Goal: Information Seeking & Learning: Compare options

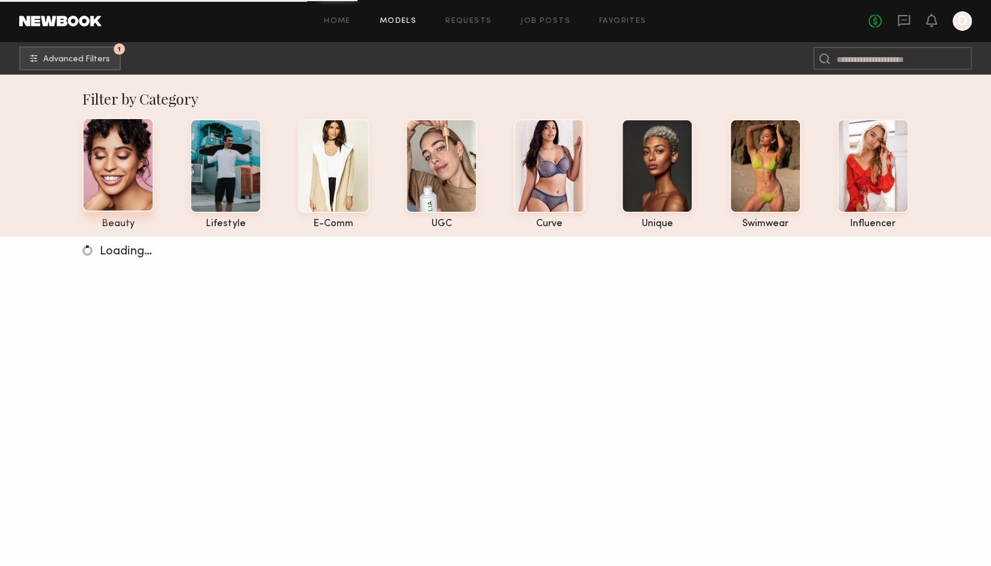
click at [146, 170] on div at bounding box center [118, 165] width 72 height 94
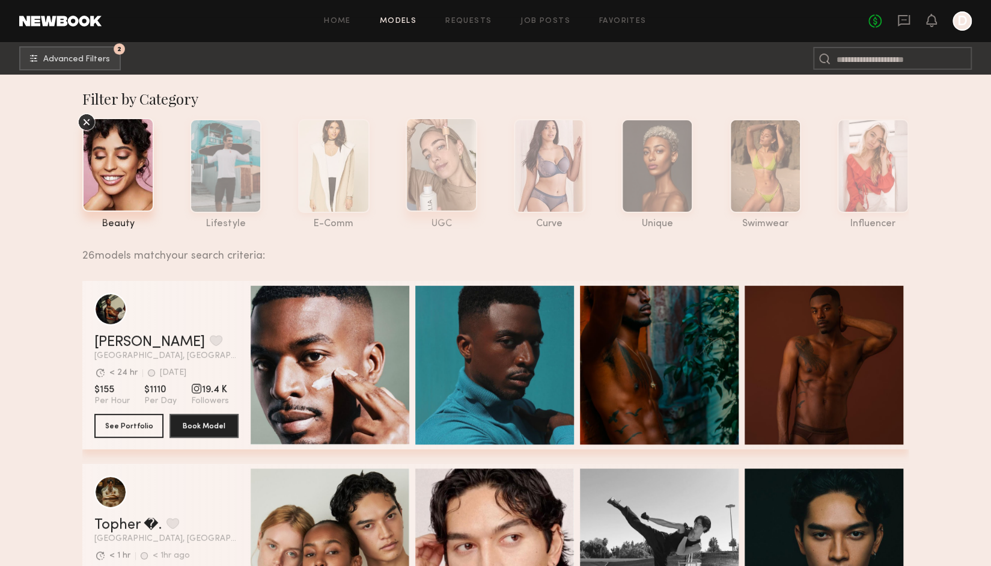
click at [457, 163] on div at bounding box center [442, 165] width 72 height 94
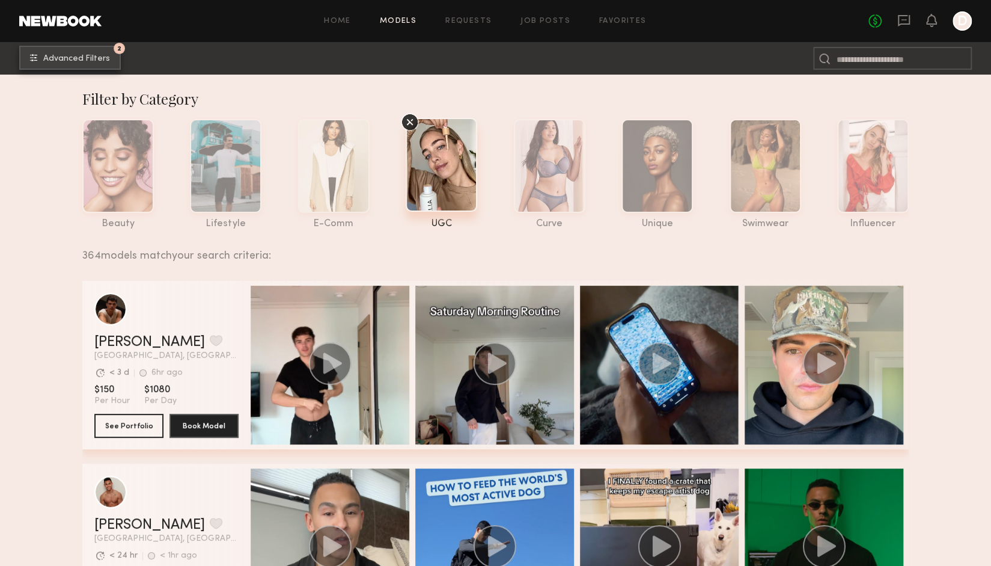
click at [87, 55] on span "Advanced Filters" at bounding box center [76, 59] width 67 height 8
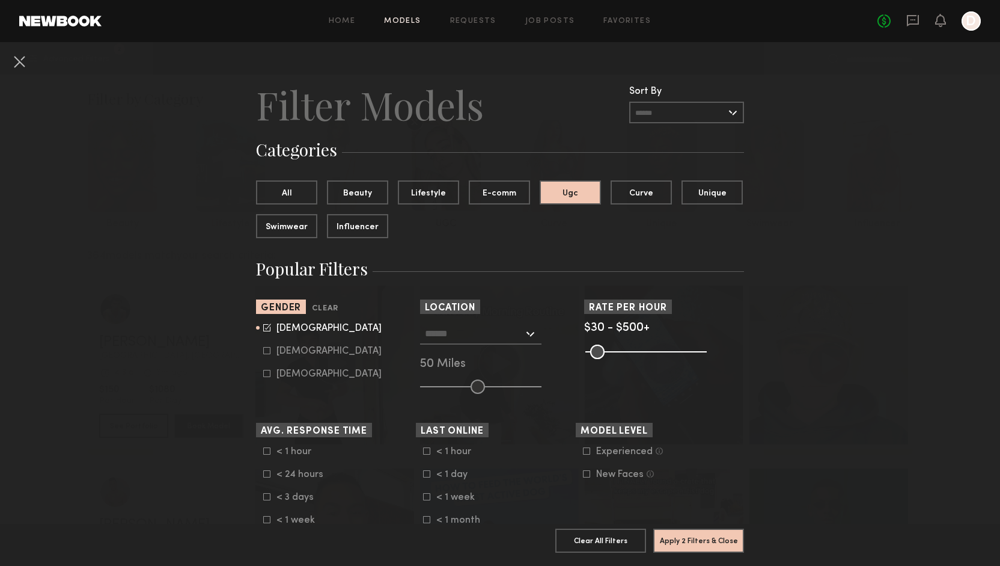
click at [276, 348] on div "[DEMOGRAPHIC_DATA]" at bounding box center [328, 350] width 105 height 7
type input "*"
click at [283, 326] on div "[DEMOGRAPHIC_DATA]" at bounding box center [328, 328] width 105 height 7
type input "**"
click at [706, 542] on button "Apply 2 Filters & Close" at bounding box center [698, 540] width 91 height 24
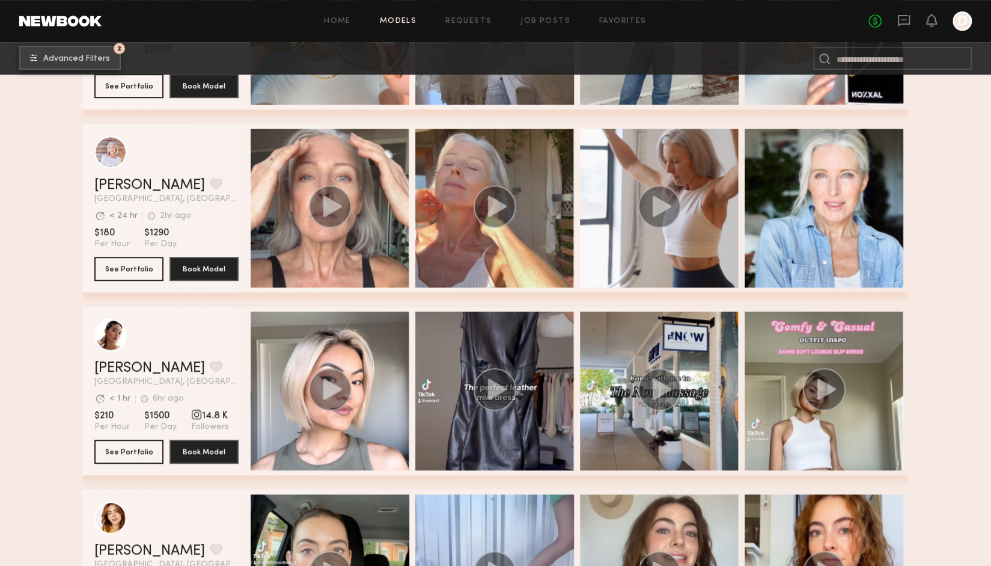
scroll to position [340, 0]
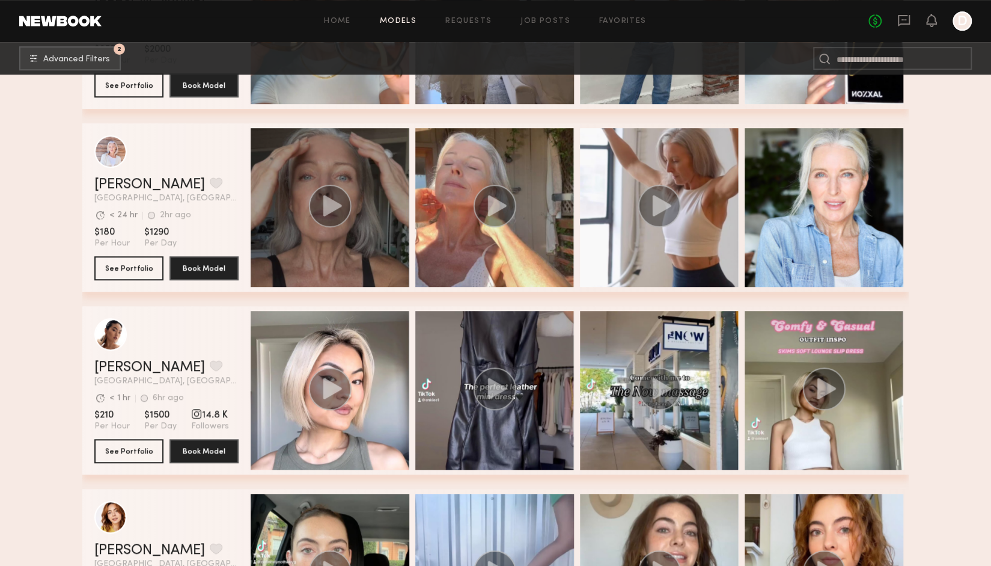
click at [333, 214] on icon "grid" at bounding box center [332, 205] width 19 height 21
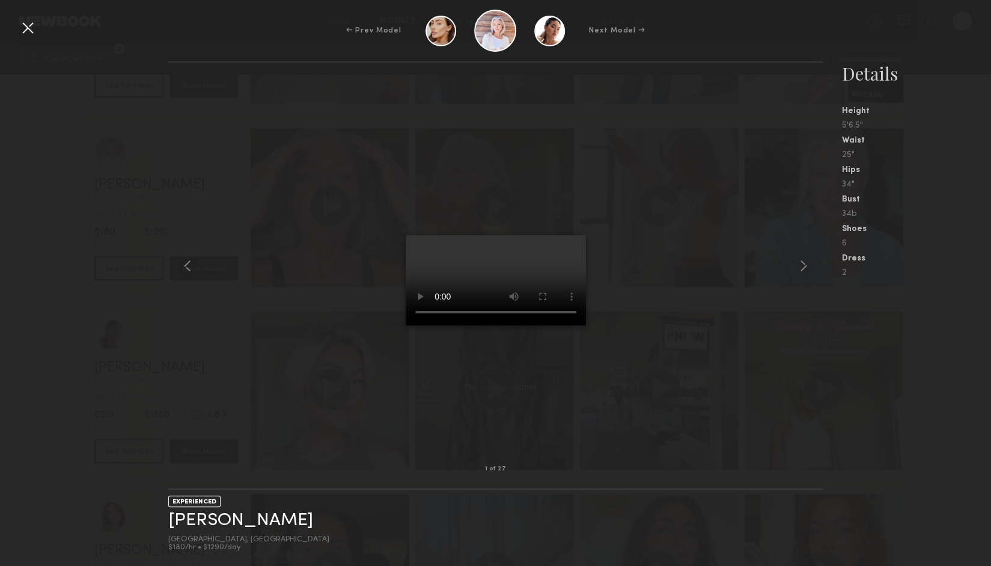
click at [22, 23] on div at bounding box center [27, 27] width 19 height 19
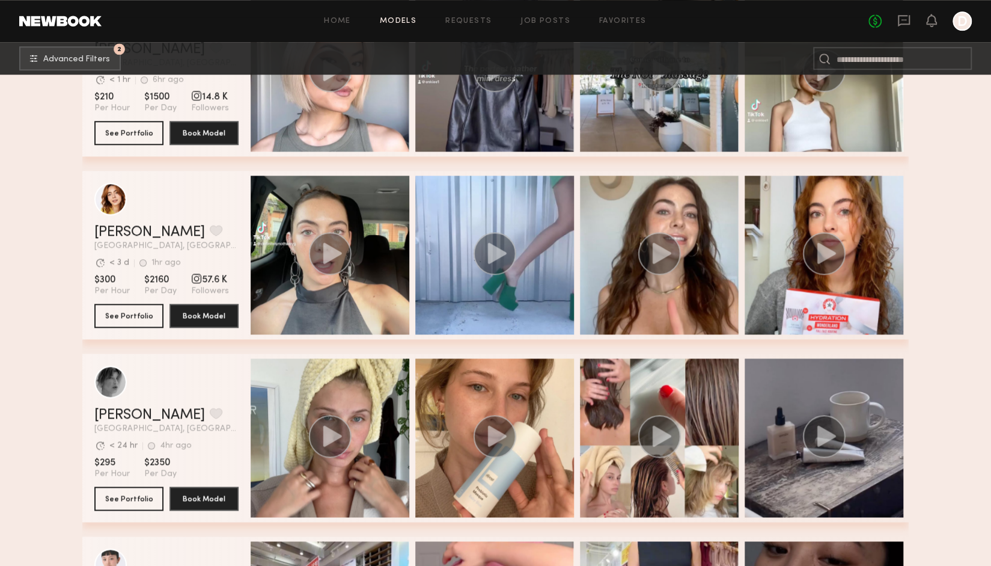
scroll to position [661, 0]
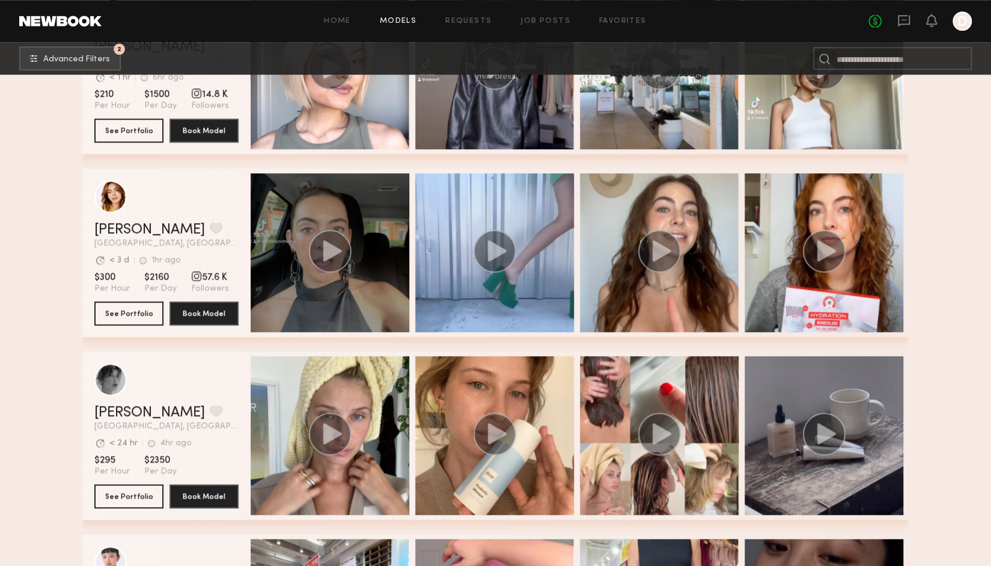
click at [322, 246] on circle "grid" at bounding box center [330, 251] width 43 height 43
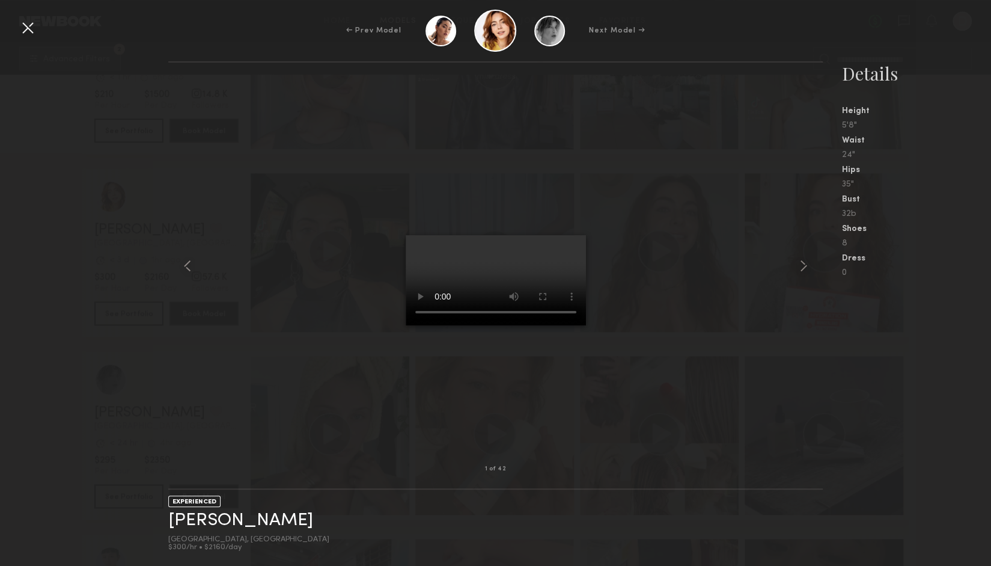
click at [23, 18] on div at bounding box center [27, 27] width 19 height 19
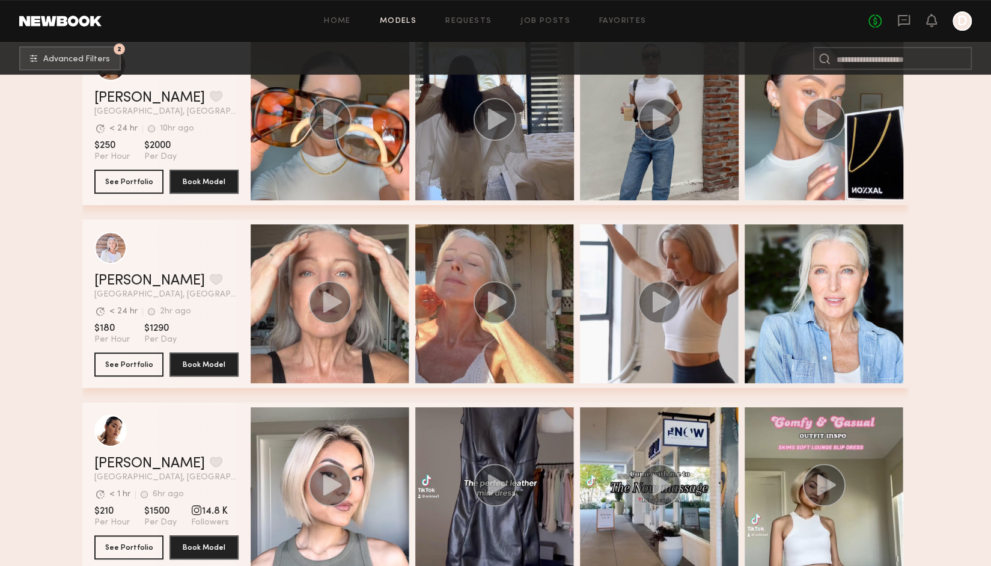
scroll to position [0, 0]
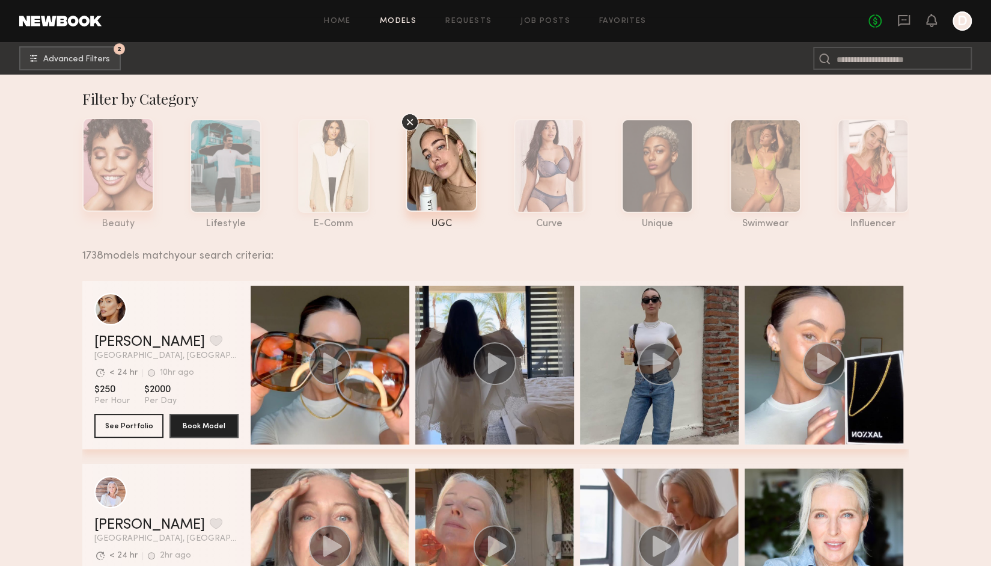
click at [122, 162] on div at bounding box center [118, 165] width 72 height 94
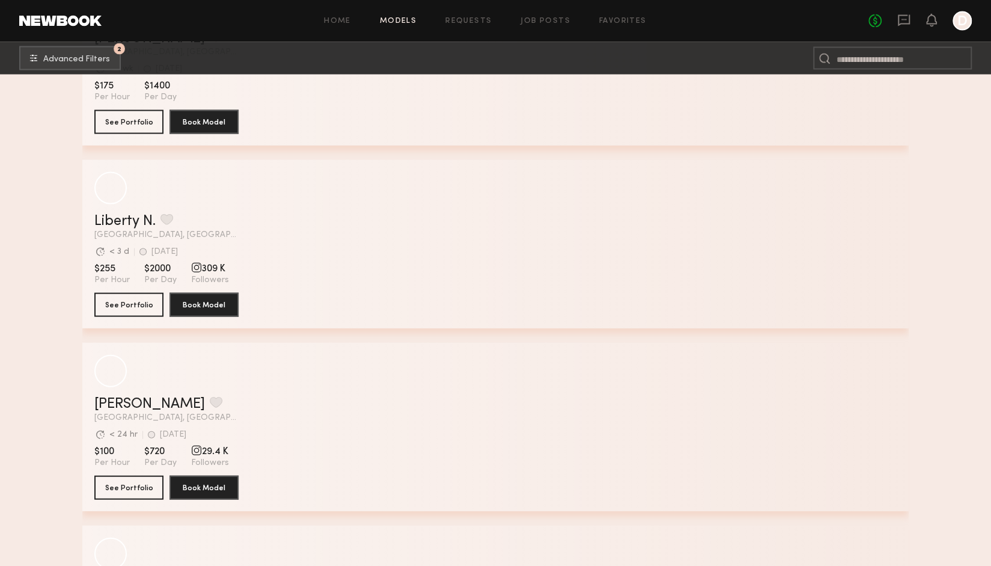
scroll to position [4507, 0]
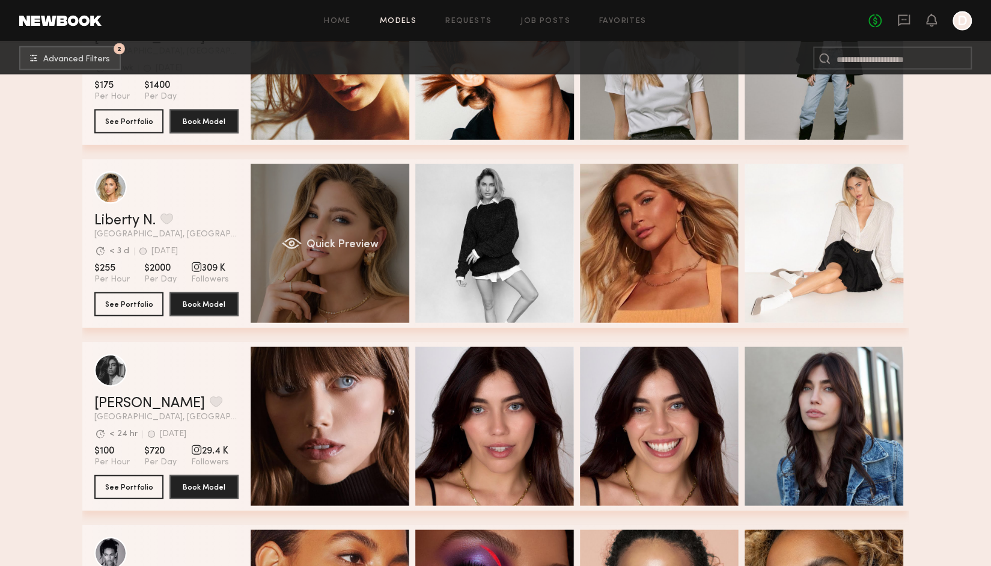
click at [343, 207] on div "Quick Preview" at bounding box center [330, 243] width 159 height 159
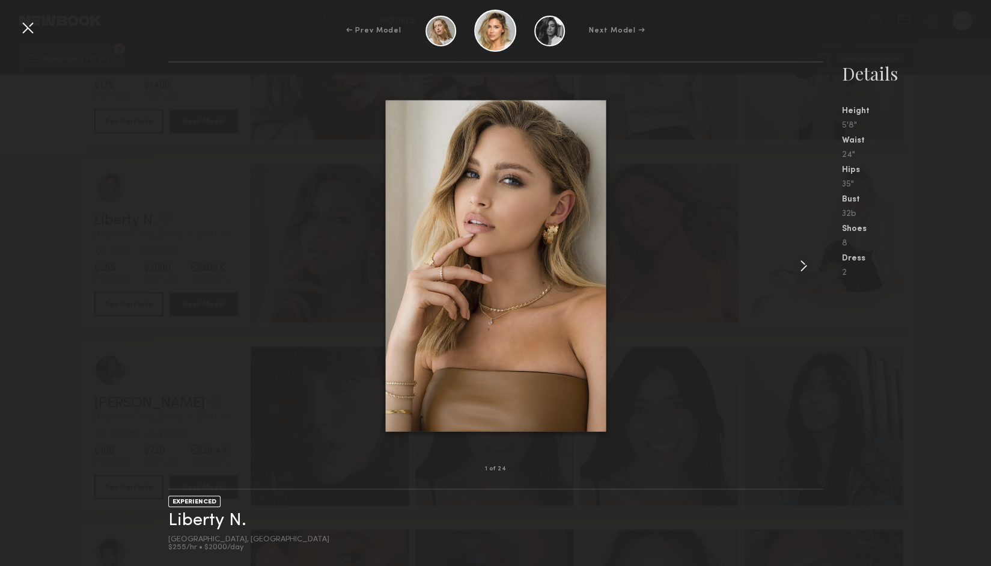
click at [802, 271] on common-icon at bounding box center [803, 265] width 19 height 19
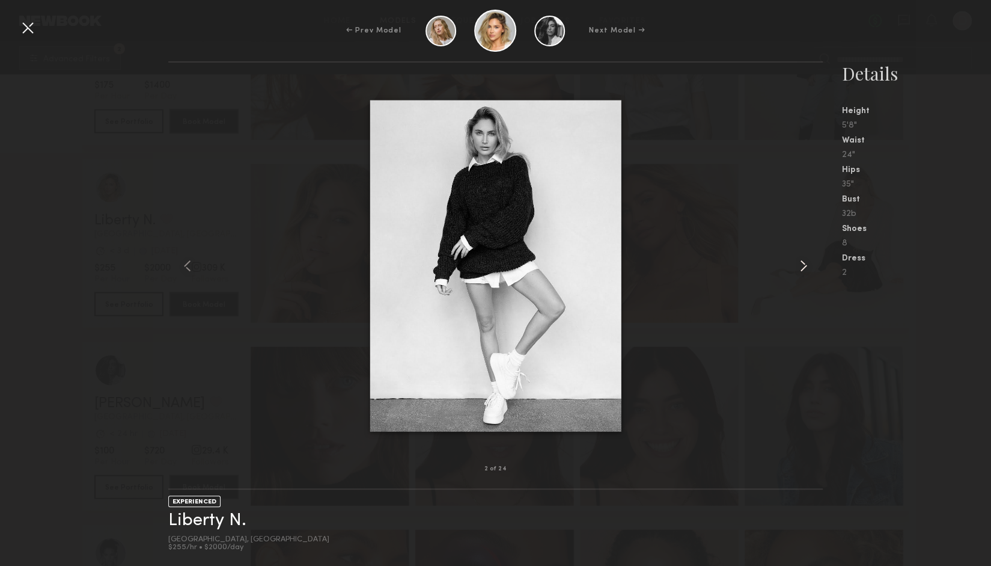
click at [802, 271] on common-icon at bounding box center [803, 265] width 19 height 19
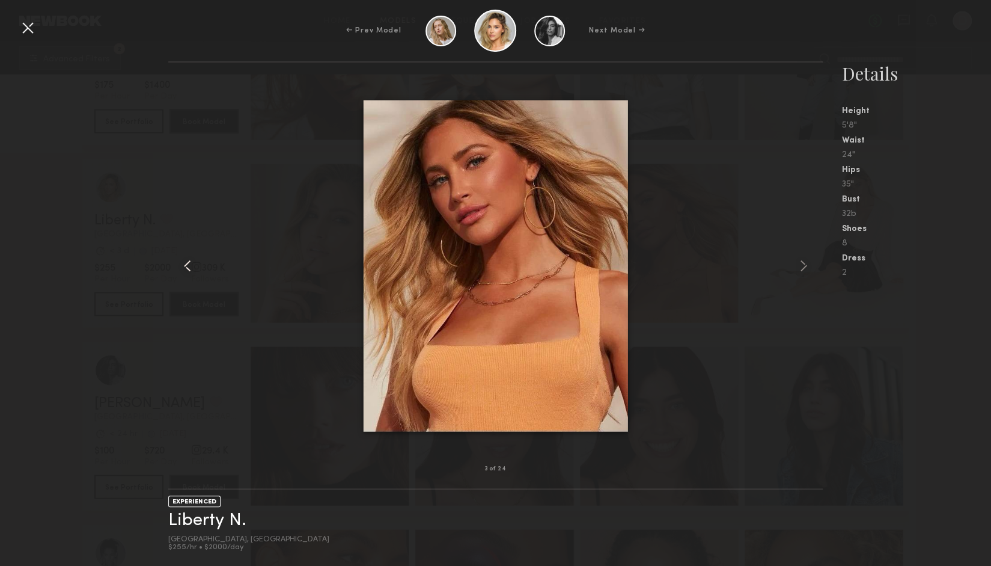
click at [189, 260] on common-icon at bounding box center [187, 265] width 19 height 19
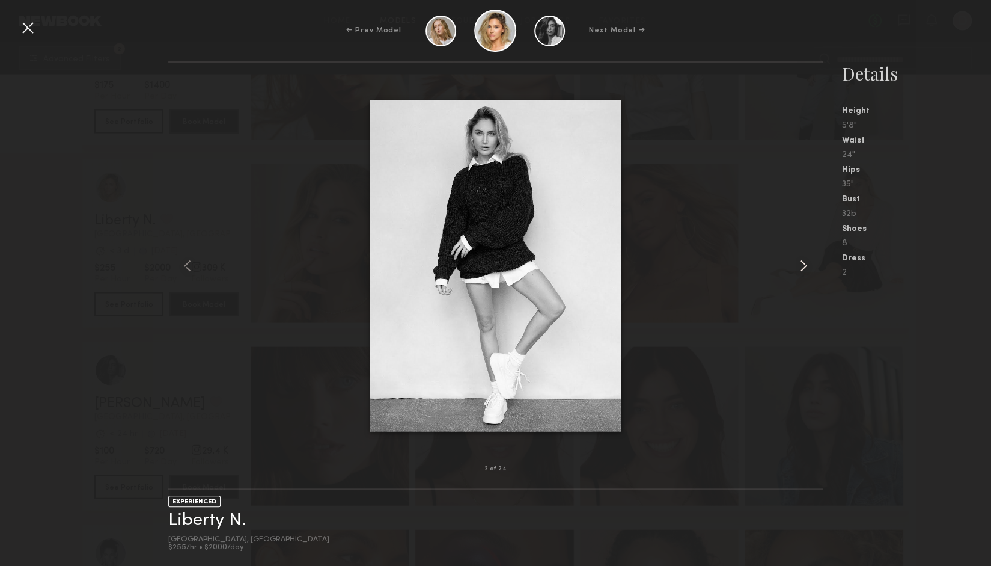
click at [815, 267] on div at bounding box center [809, 266] width 26 height 368
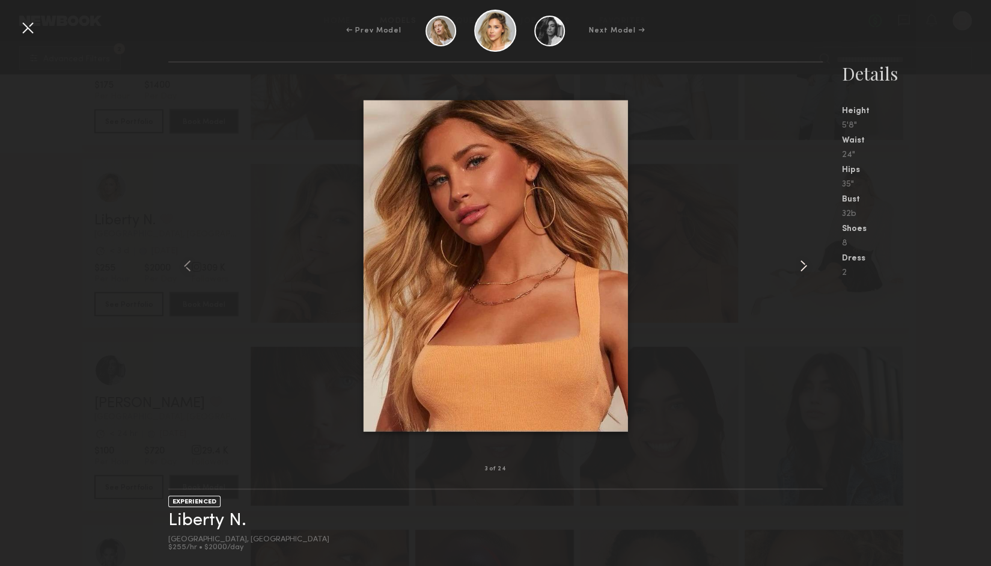
click at [802, 267] on common-icon at bounding box center [803, 265] width 19 height 19
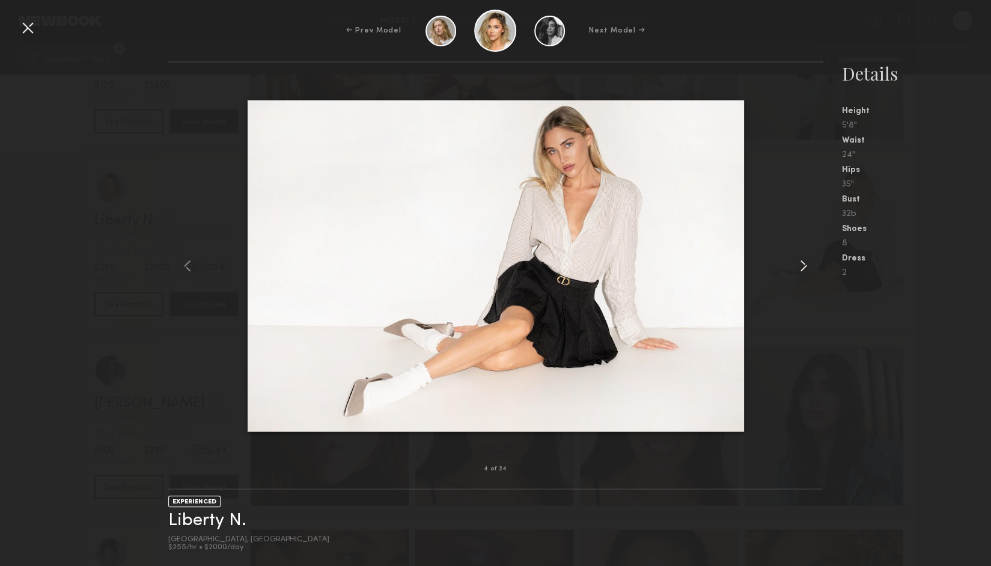
click at [802, 267] on common-icon at bounding box center [803, 265] width 19 height 19
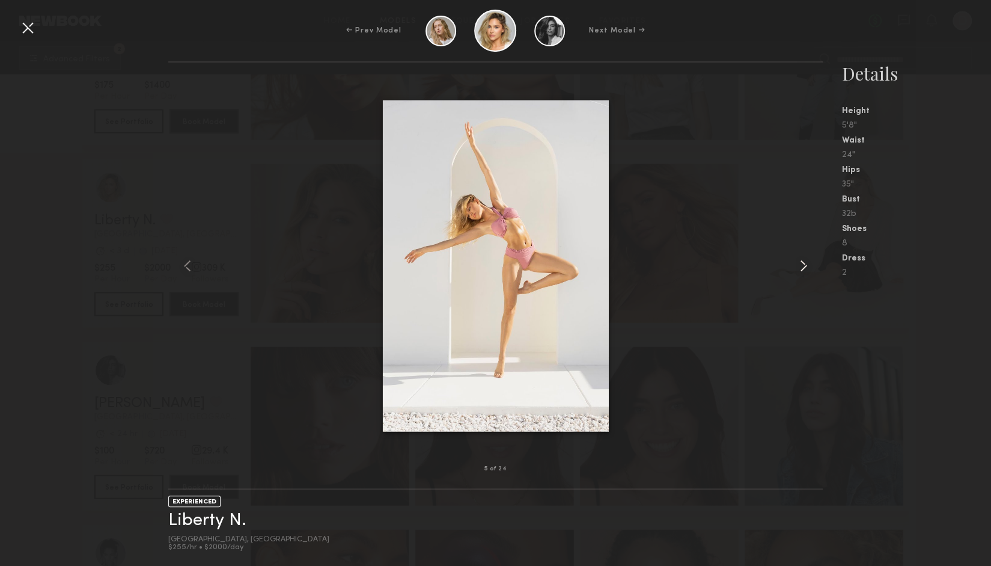
click at [802, 267] on common-icon at bounding box center [803, 265] width 19 height 19
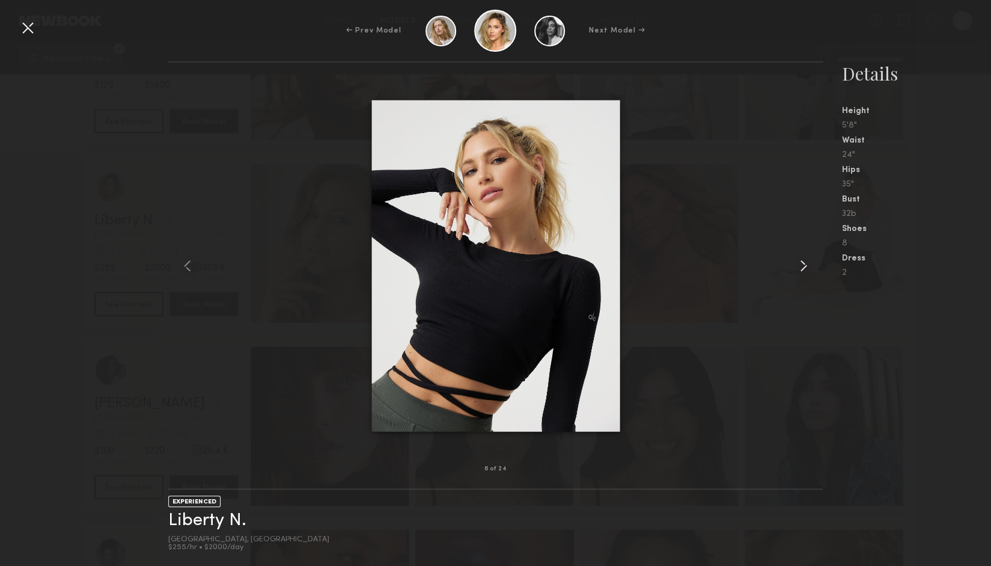
click at [802, 267] on common-icon at bounding box center [803, 265] width 19 height 19
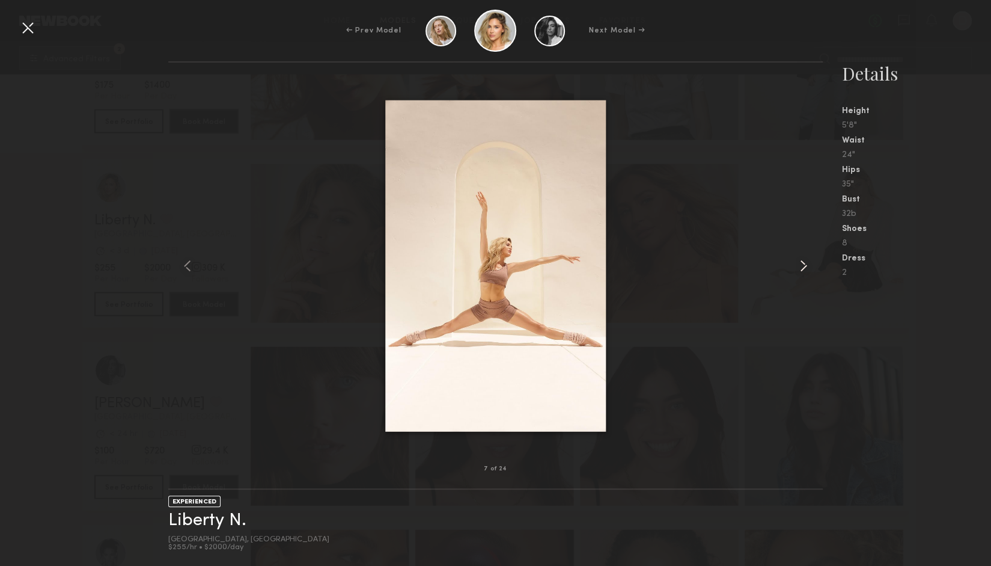
click at [802, 267] on common-icon at bounding box center [803, 265] width 19 height 19
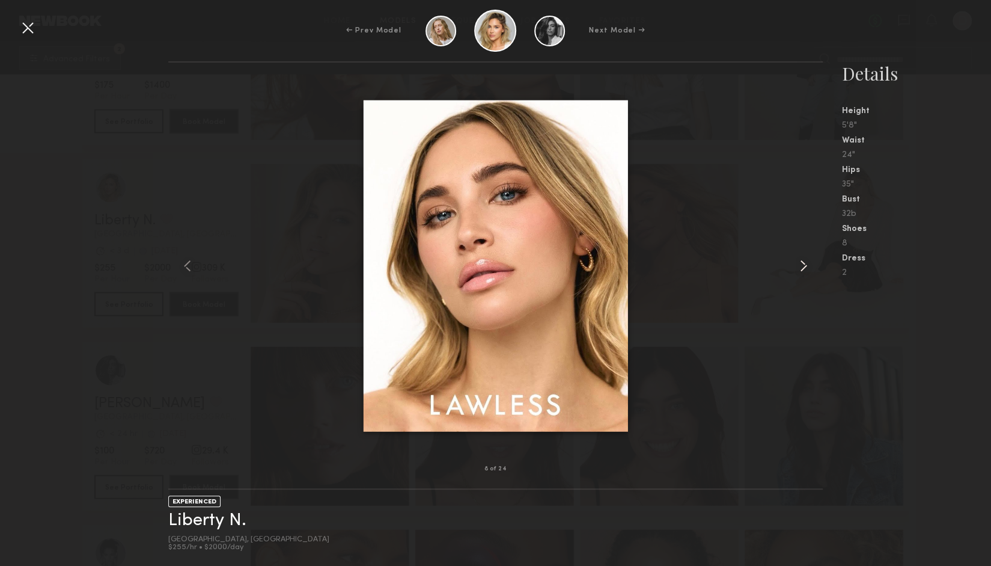
click at [802, 267] on common-icon at bounding box center [803, 265] width 19 height 19
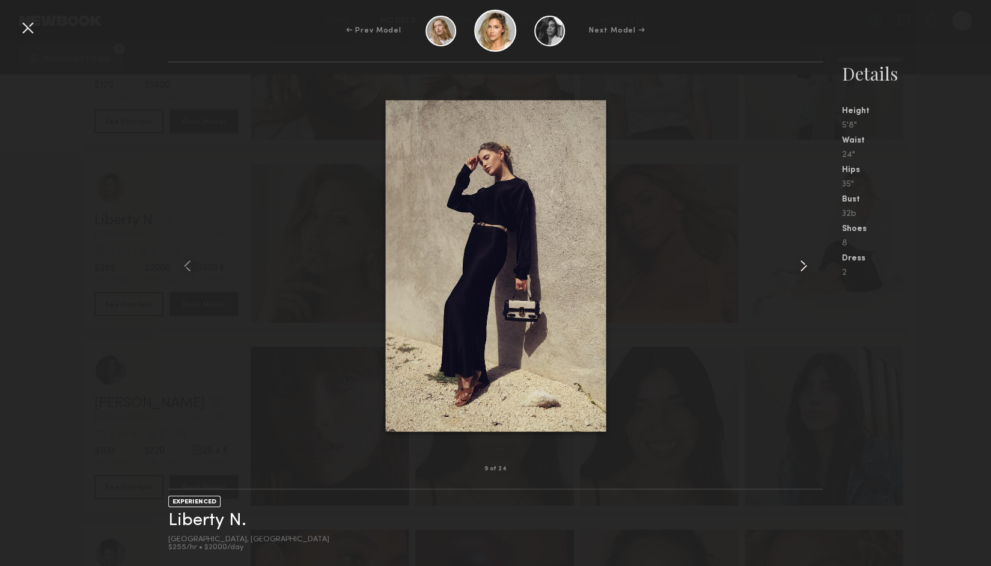
click at [802, 267] on common-icon at bounding box center [803, 265] width 19 height 19
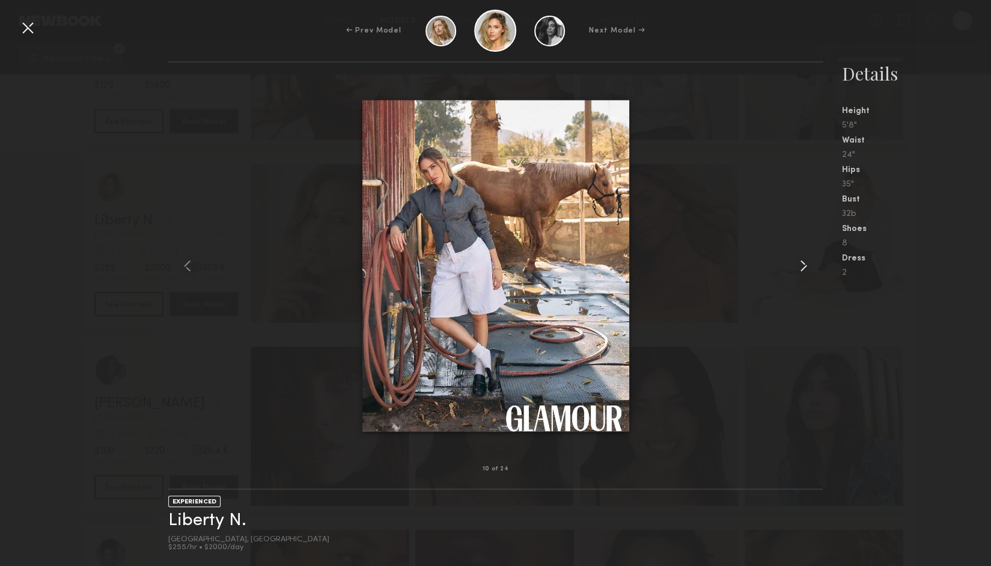
click at [802, 267] on common-icon at bounding box center [803, 265] width 19 height 19
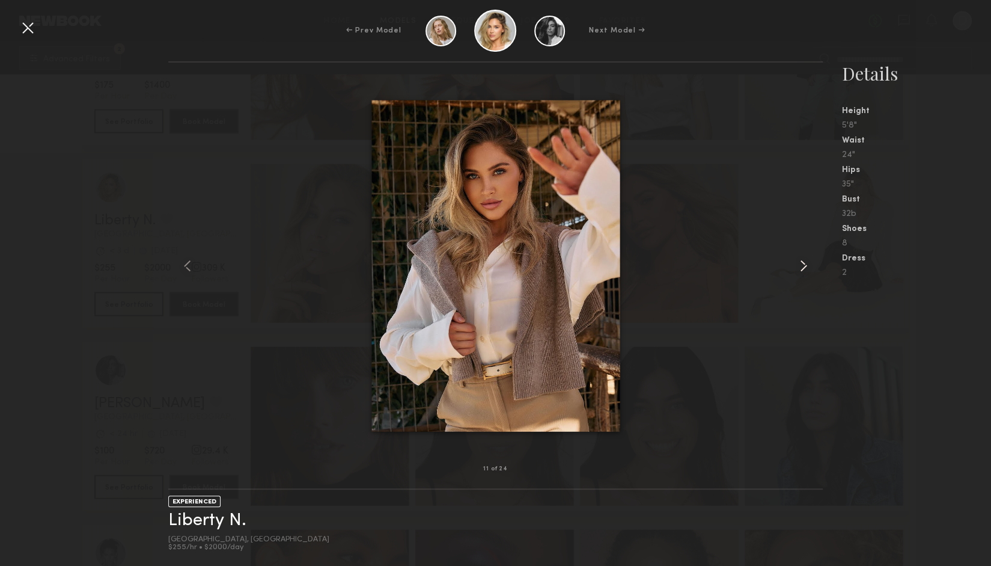
click at [802, 267] on common-icon at bounding box center [803, 265] width 19 height 19
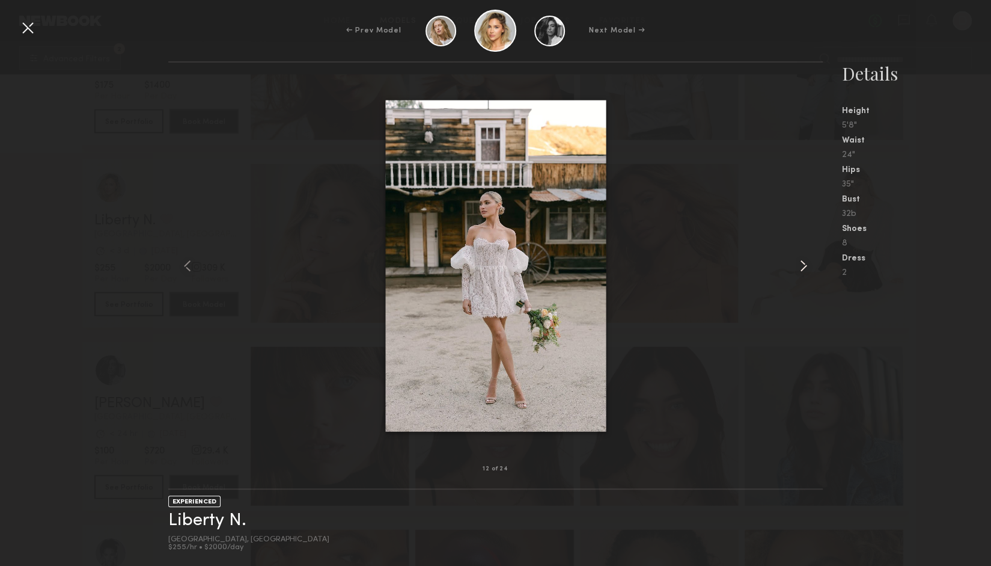
click at [802, 267] on common-icon at bounding box center [803, 265] width 19 height 19
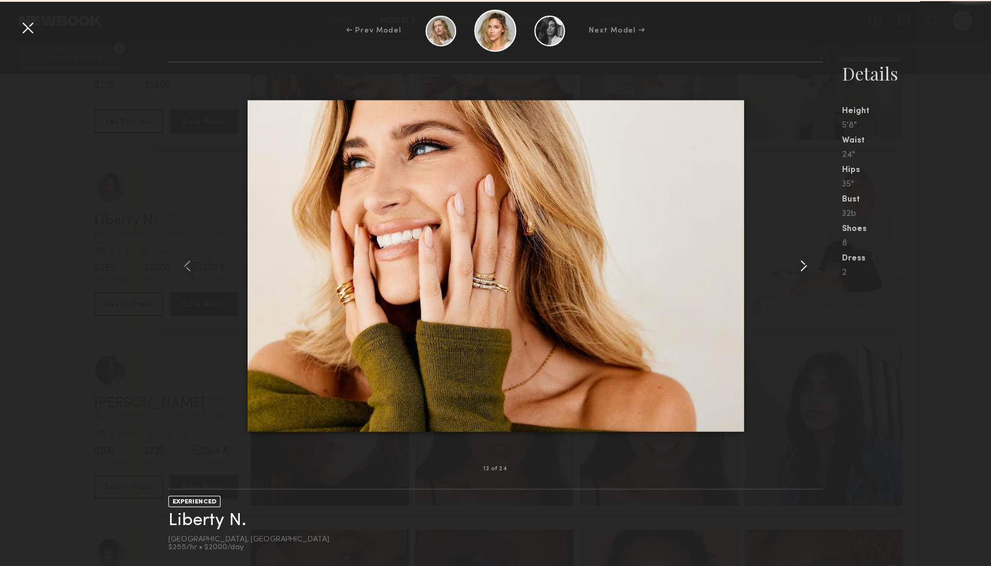
click at [802, 267] on common-icon at bounding box center [803, 265] width 19 height 19
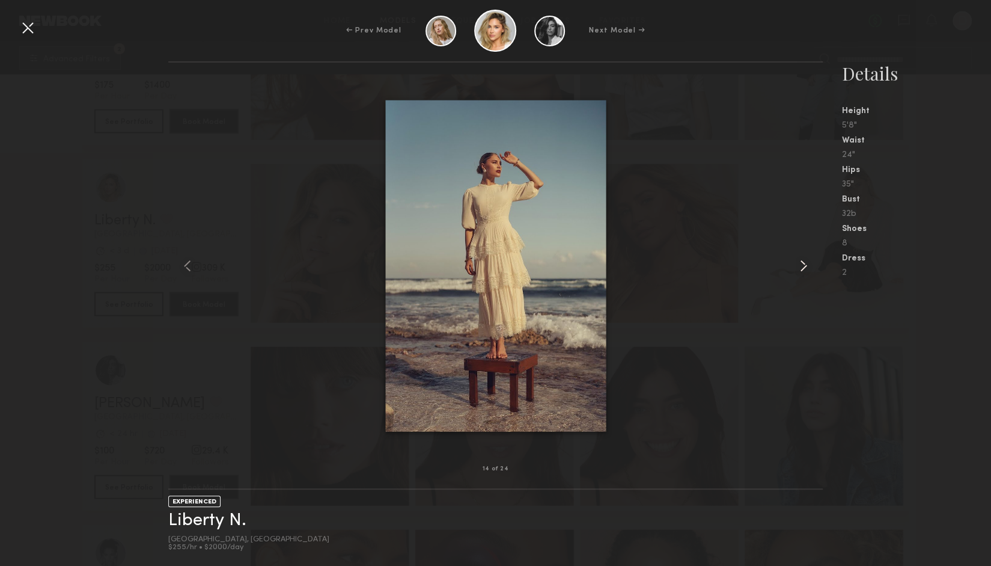
click at [802, 267] on common-icon at bounding box center [803, 265] width 19 height 19
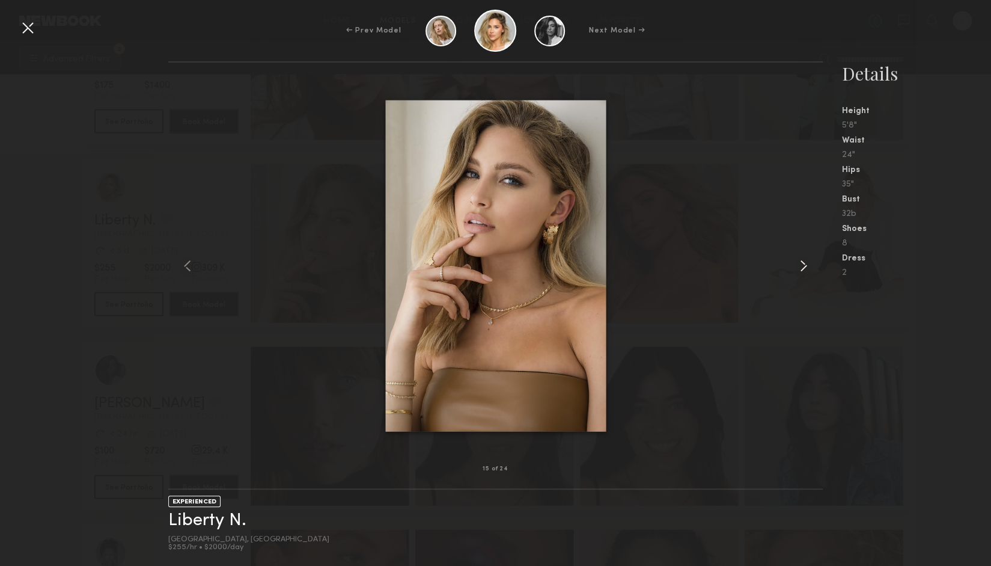
click at [802, 267] on common-icon at bounding box center [803, 265] width 19 height 19
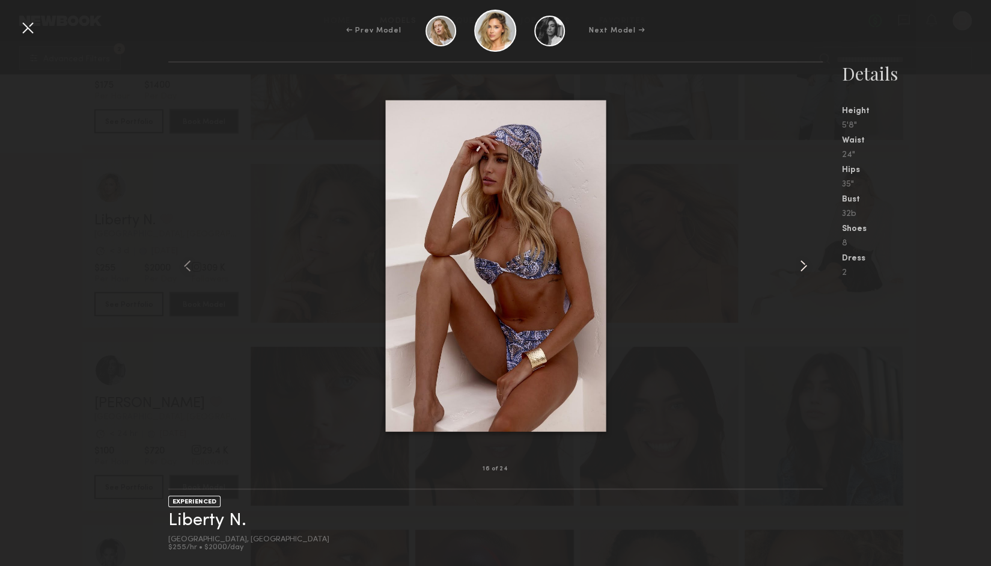
click at [806, 271] on common-icon at bounding box center [803, 265] width 19 height 19
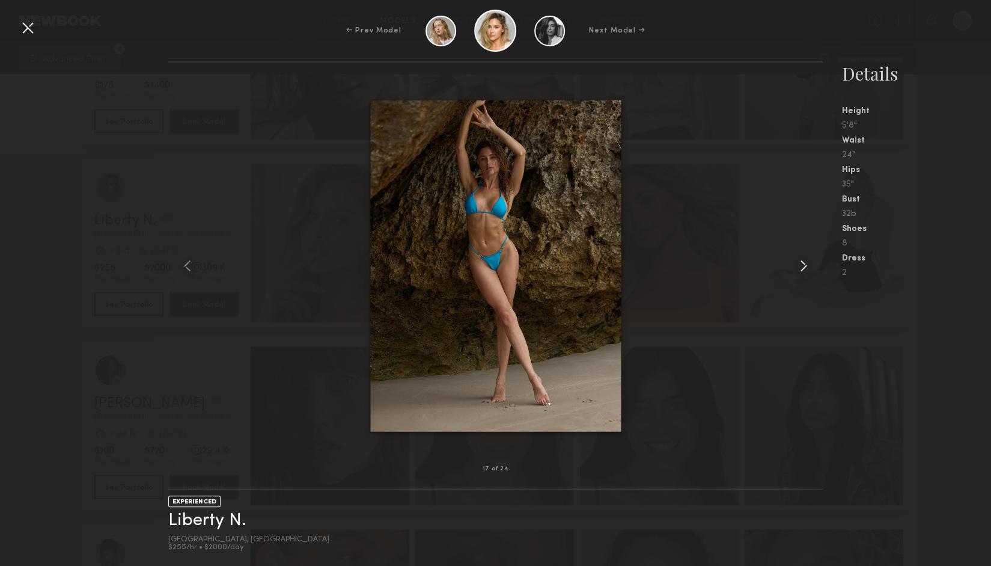
click at [806, 271] on common-icon at bounding box center [803, 265] width 19 height 19
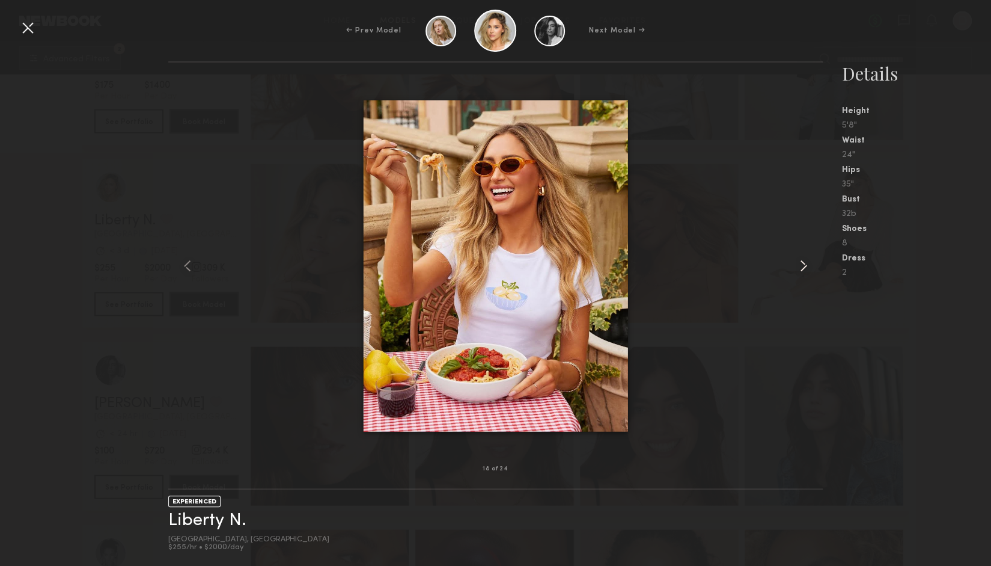
click at [806, 271] on common-icon at bounding box center [803, 265] width 19 height 19
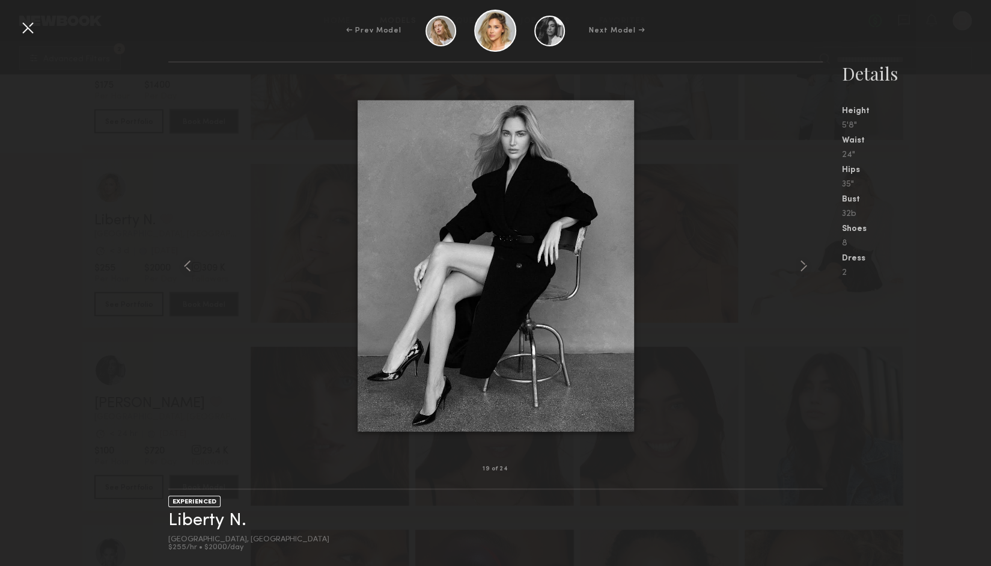
click at [32, 26] on div at bounding box center [27, 27] width 19 height 19
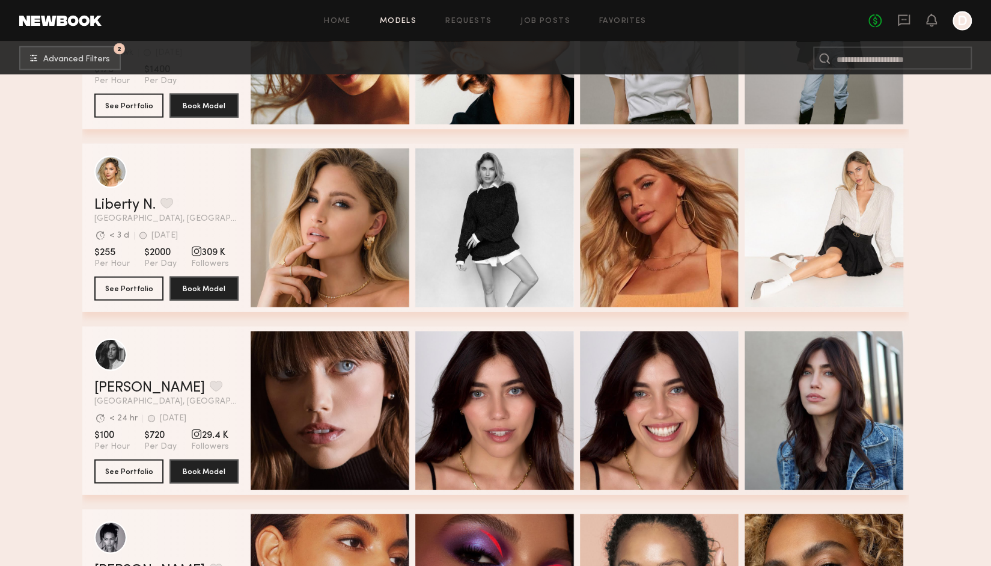
scroll to position [4514, 0]
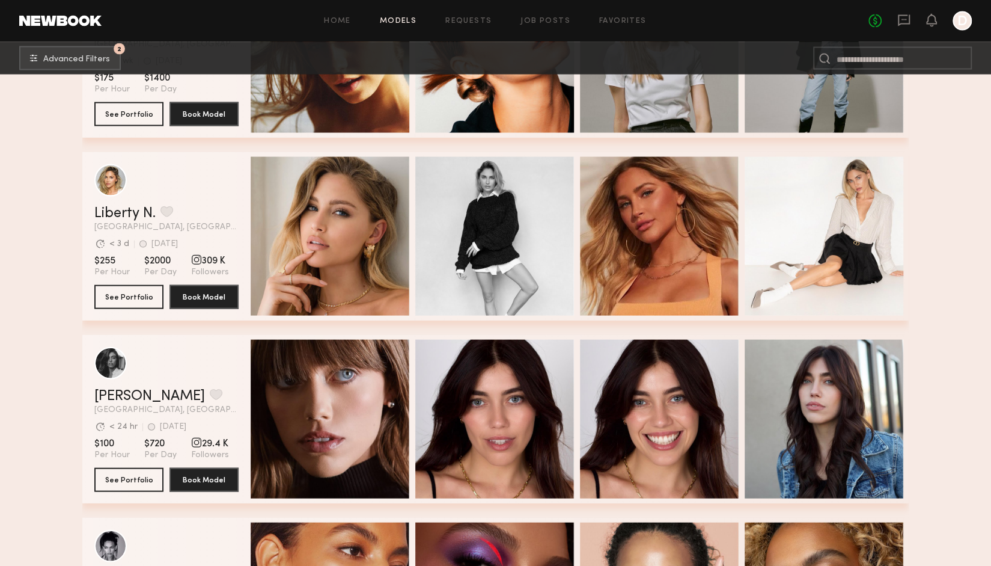
click at [203, 264] on span "309 K" at bounding box center [210, 261] width 38 height 12
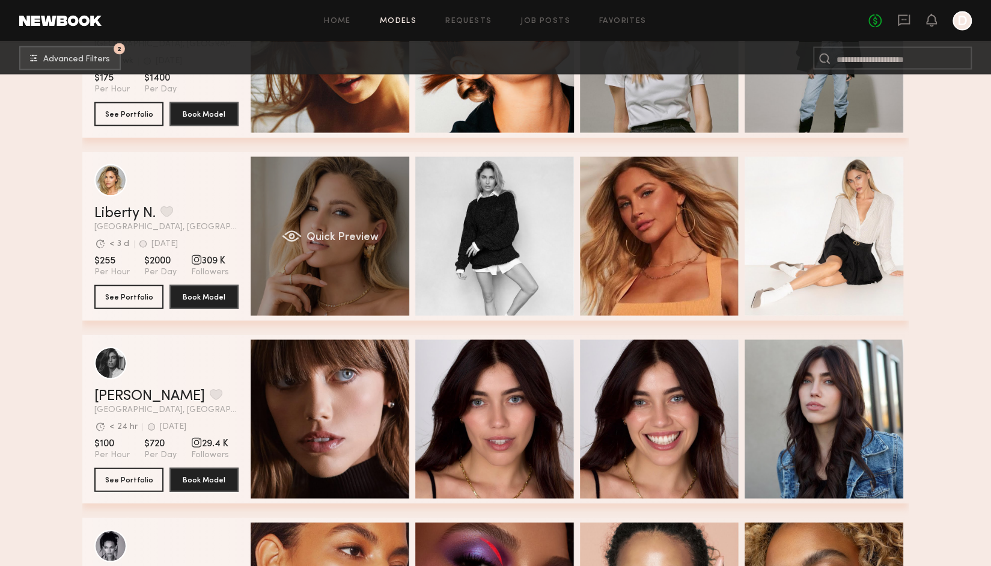
click at [338, 198] on div "Quick Preview" at bounding box center [330, 236] width 159 height 159
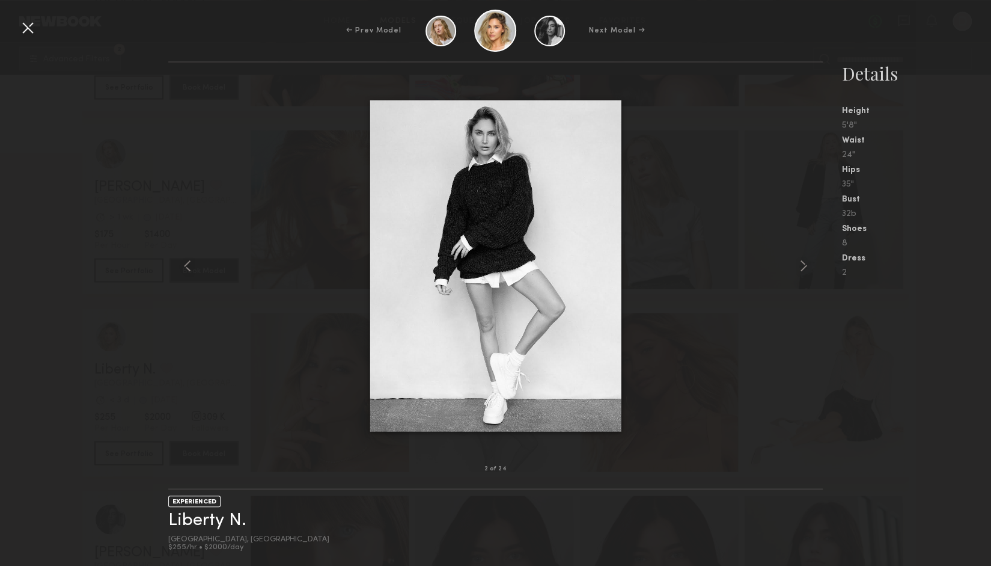
scroll to position [4358, 0]
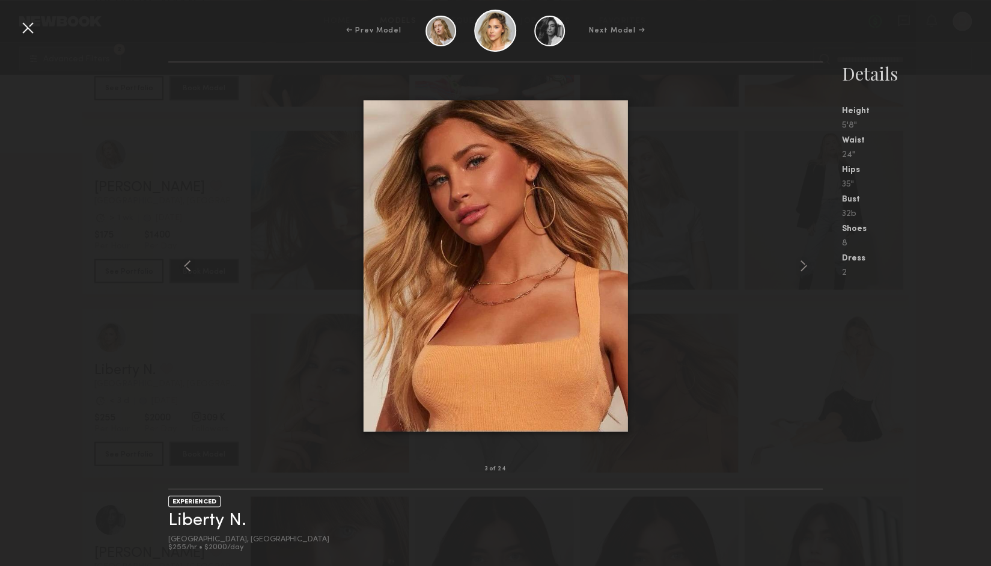
click at [23, 23] on div at bounding box center [27, 27] width 19 height 19
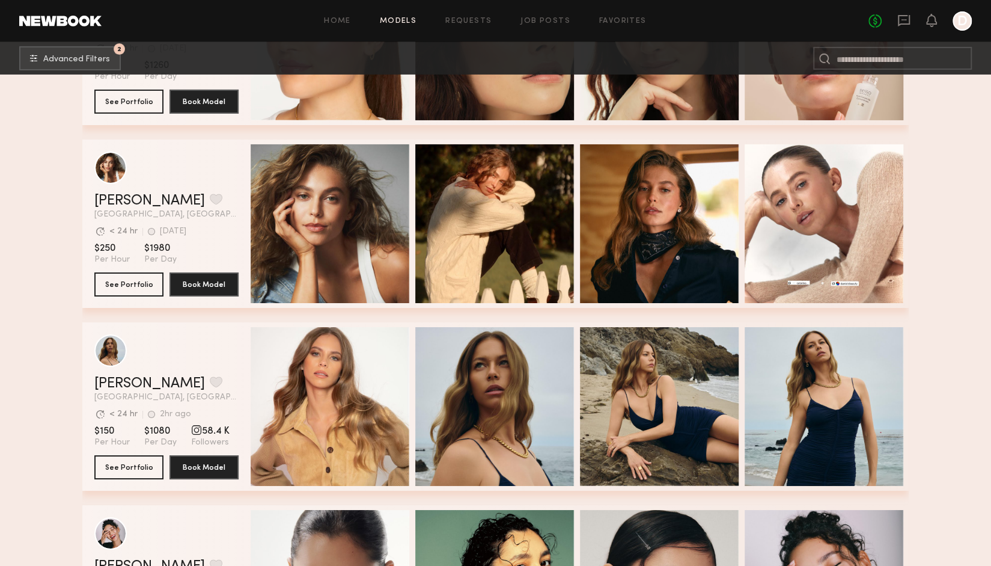
scroll to position [5624, 0]
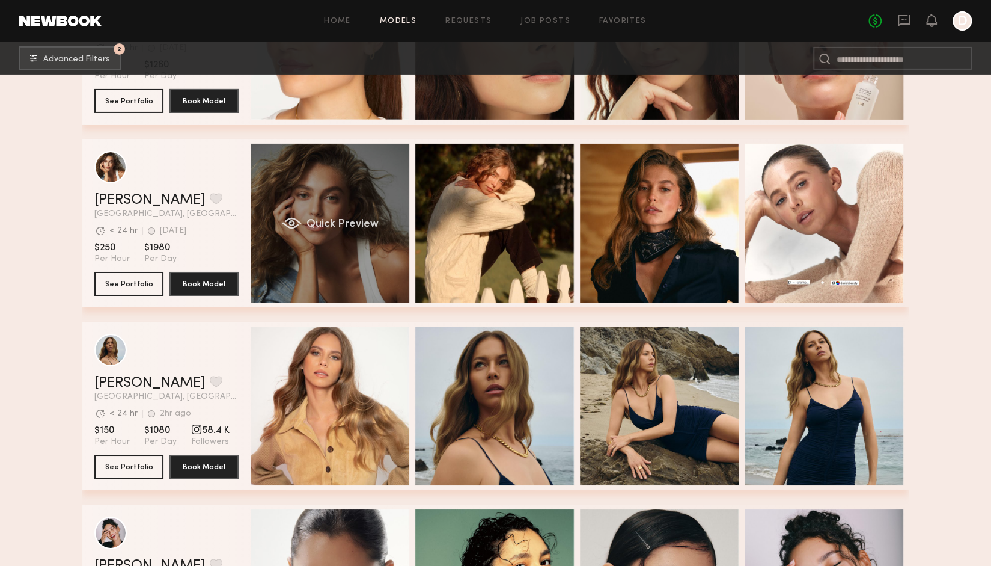
click at [347, 170] on div "Quick Preview" at bounding box center [330, 223] width 159 height 159
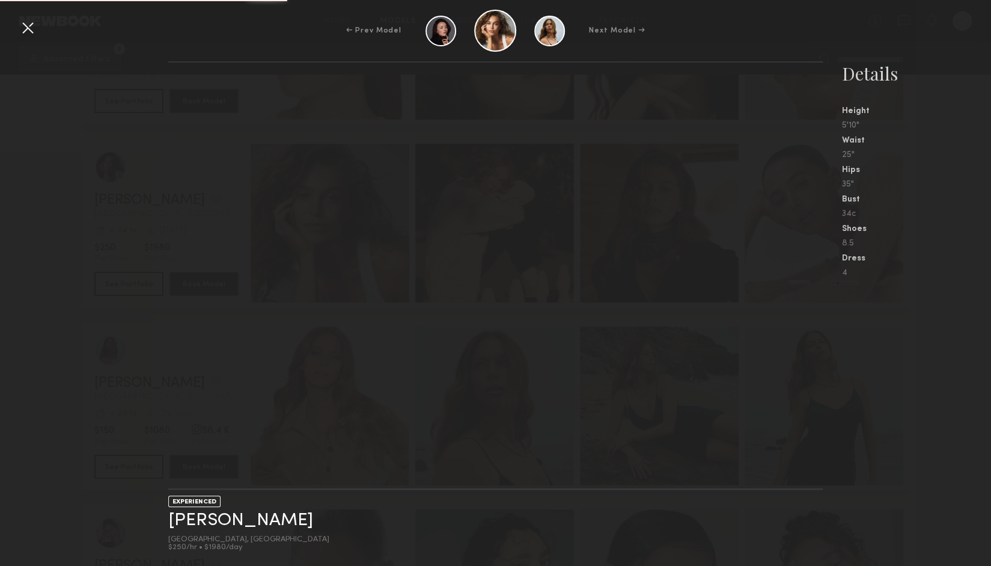
click at [31, 33] on div at bounding box center [27, 27] width 19 height 19
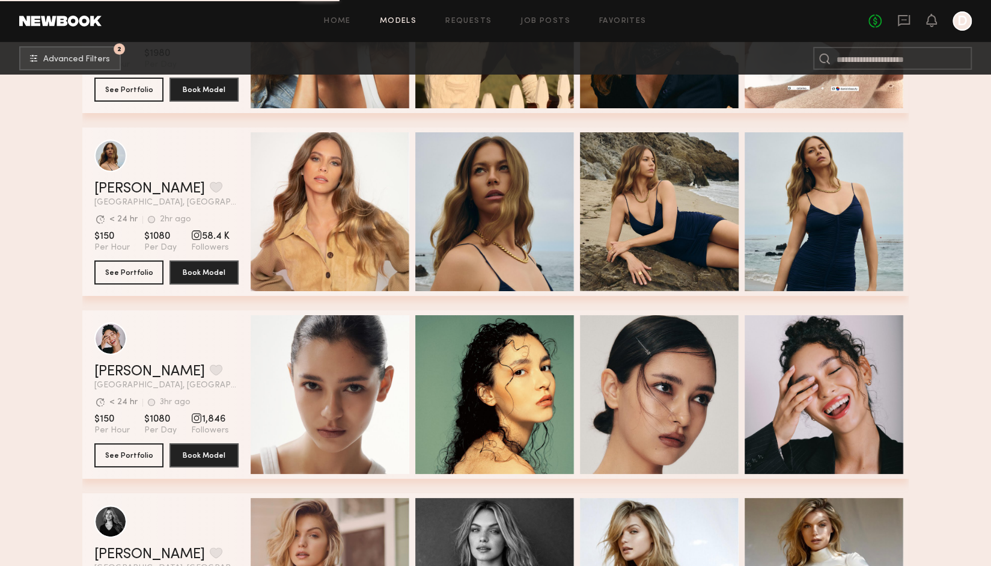
scroll to position [5819, 0]
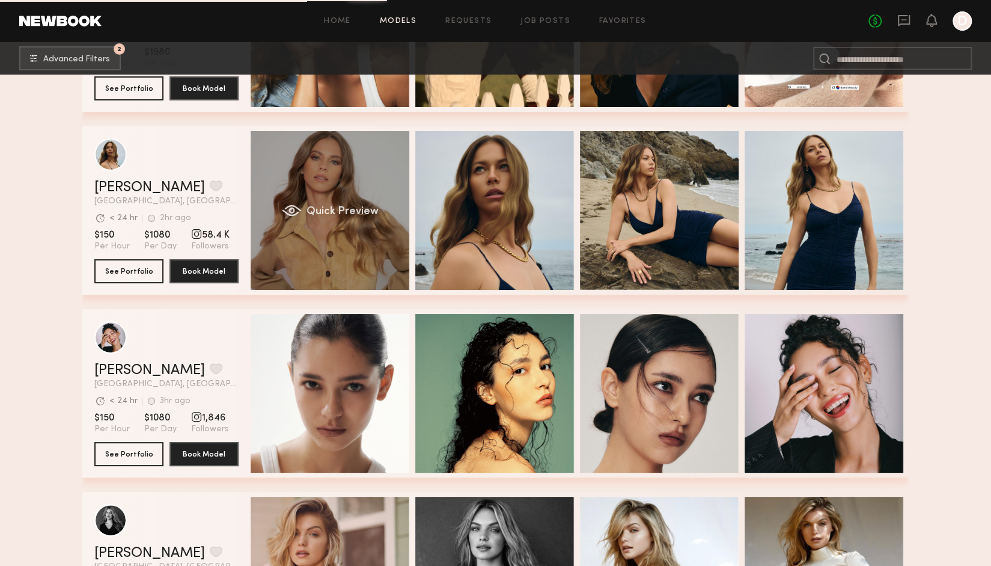
click at [313, 254] on div "Quick Preview" at bounding box center [330, 210] width 159 height 159
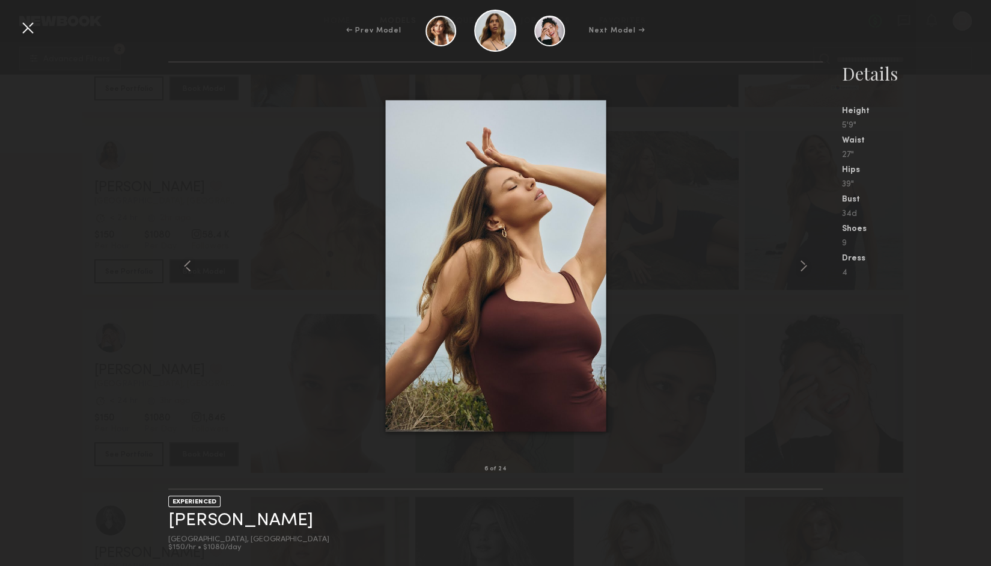
click at [27, 42] on div "← Prev Model Next Model →" at bounding box center [495, 31] width 991 height 42
click at [29, 27] on div at bounding box center [27, 27] width 19 height 19
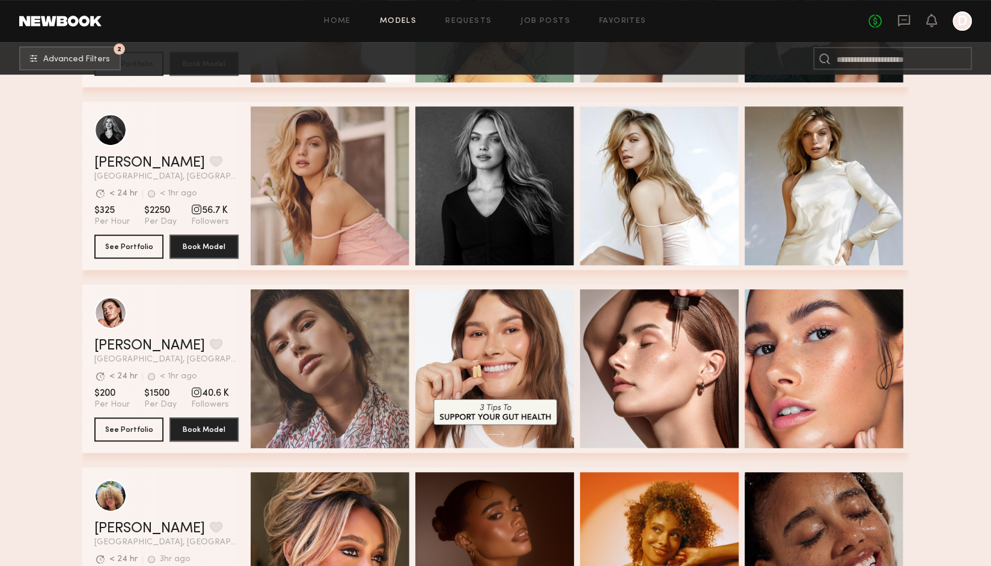
scroll to position [6210, 0]
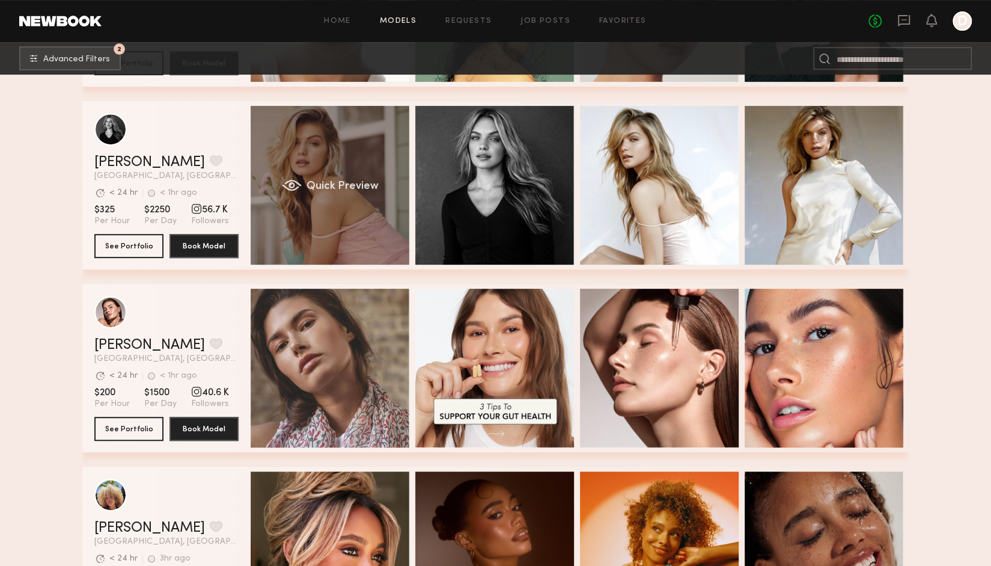
click at [347, 171] on div "Quick Preview" at bounding box center [330, 185] width 159 height 159
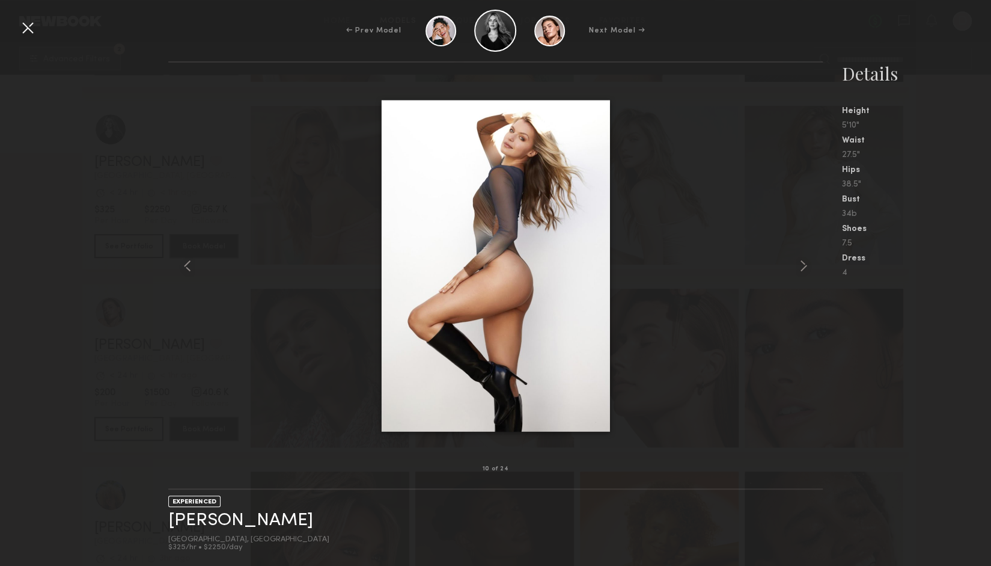
click at [19, 29] on div at bounding box center [27, 27] width 19 height 19
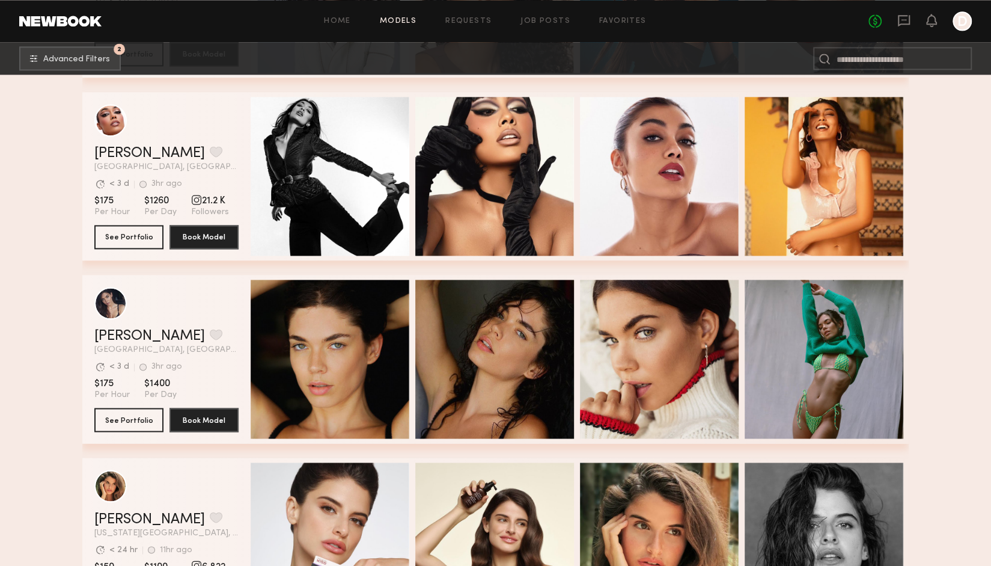
scroll to position [13061, 0]
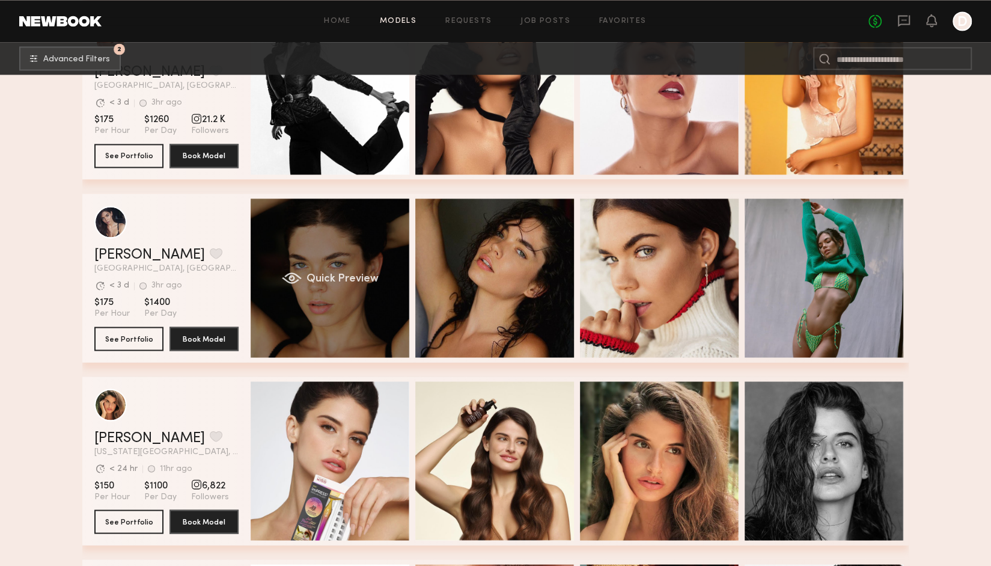
click at [377, 284] on span "Quick Preview" at bounding box center [343, 278] width 72 height 11
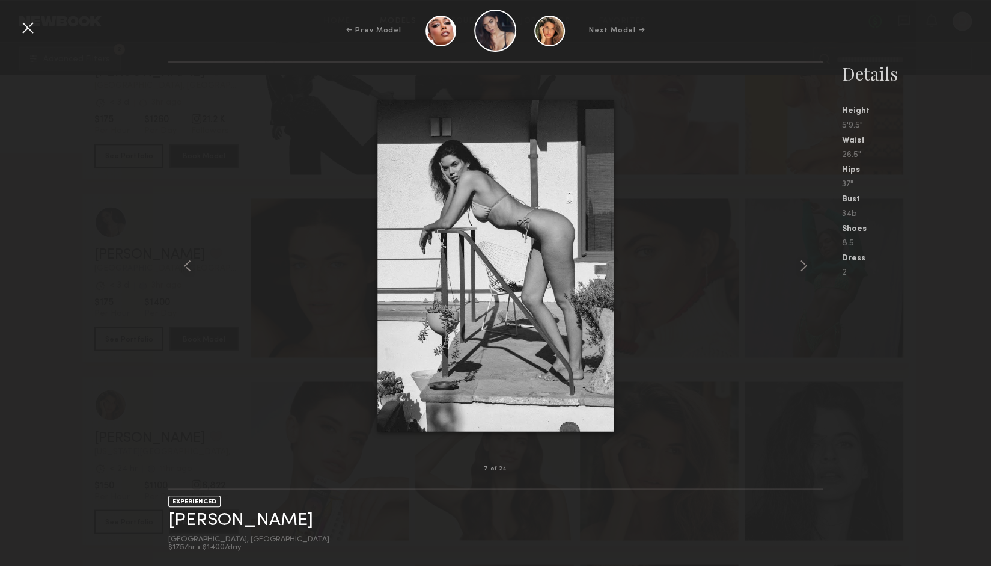
click at [280, 361] on div at bounding box center [495, 266] width 654 height 368
click at [24, 31] on div at bounding box center [27, 27] width 19 height 19
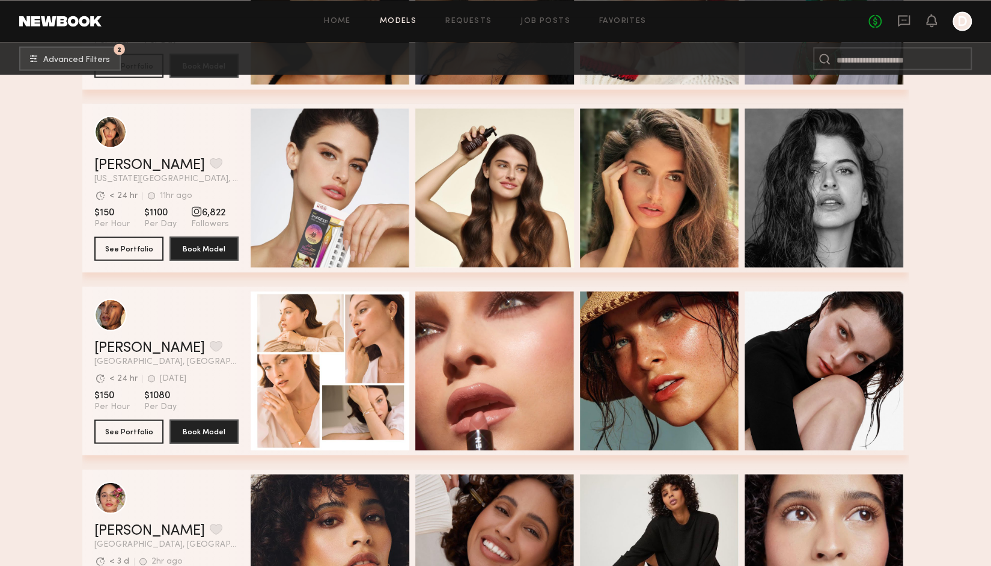
scroll to position [13356, 0]
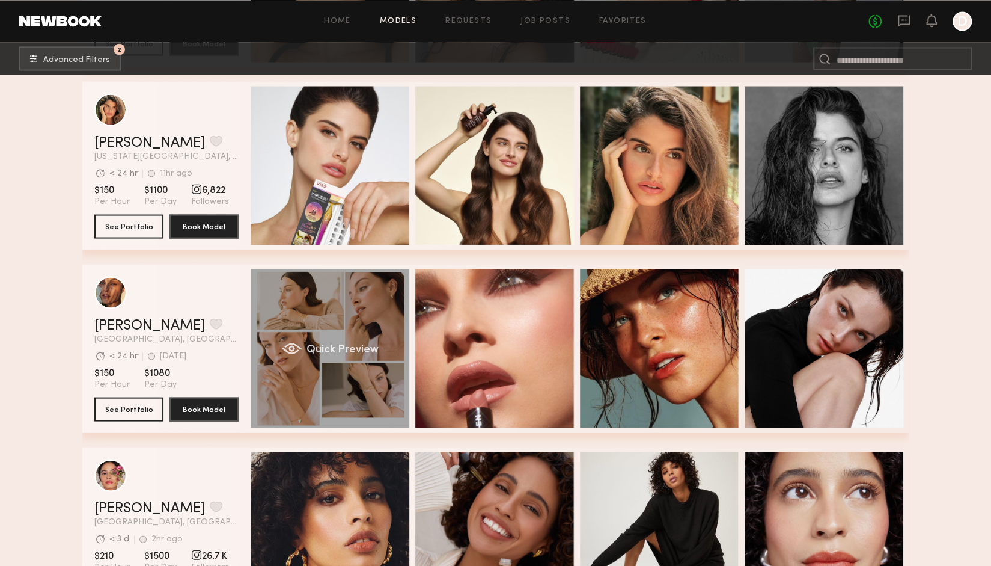
click at [356, 336] on div "Quick Preview" at bounding box center [330, 348] width 159 height 159
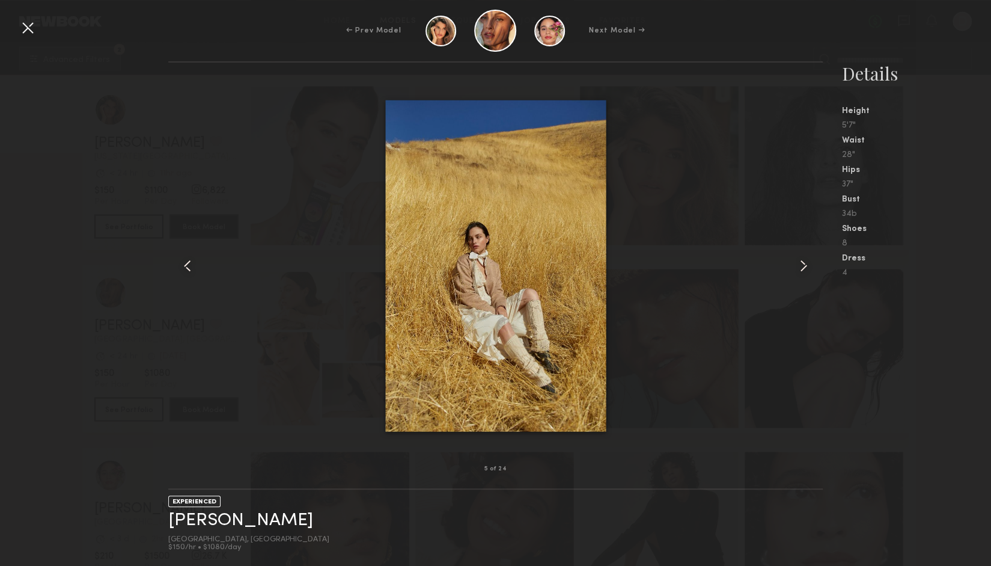
click at [26, 21] on div at bounding box center [27, 27] width 19 height 19
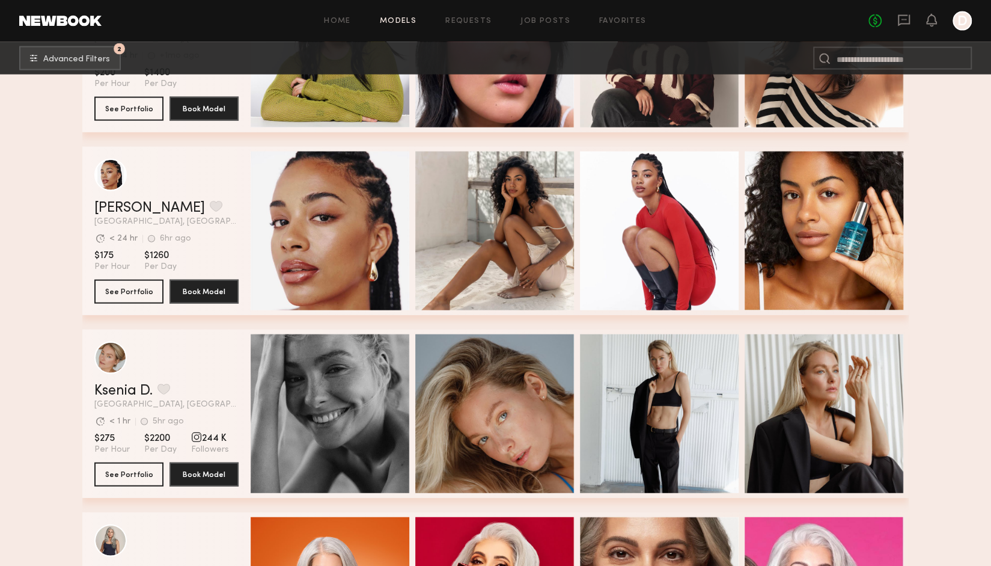
scroll to position [16594, 0]
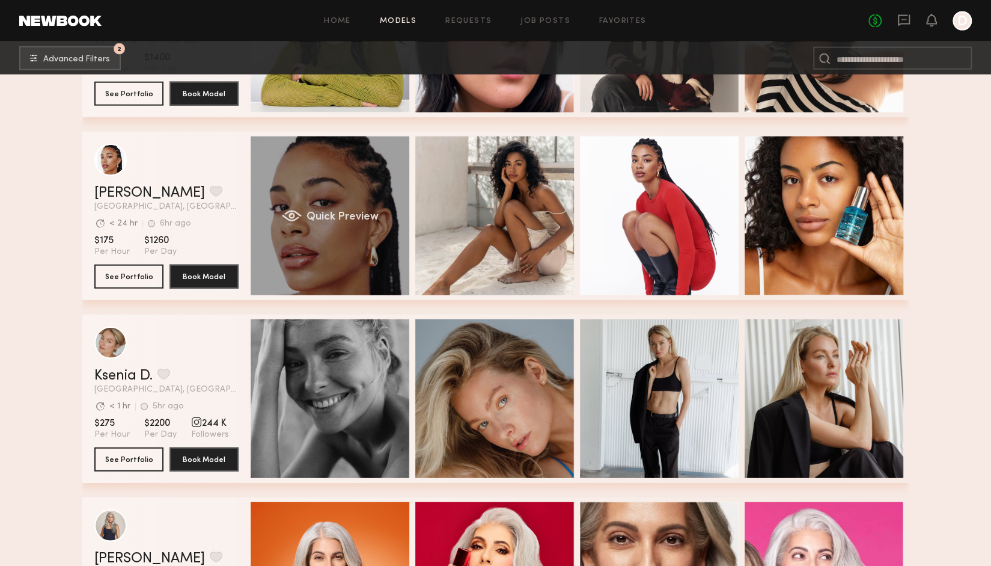
click at [348, 263] on div "Quick Preview" at bounding box center [330, 215] width 159 height 159
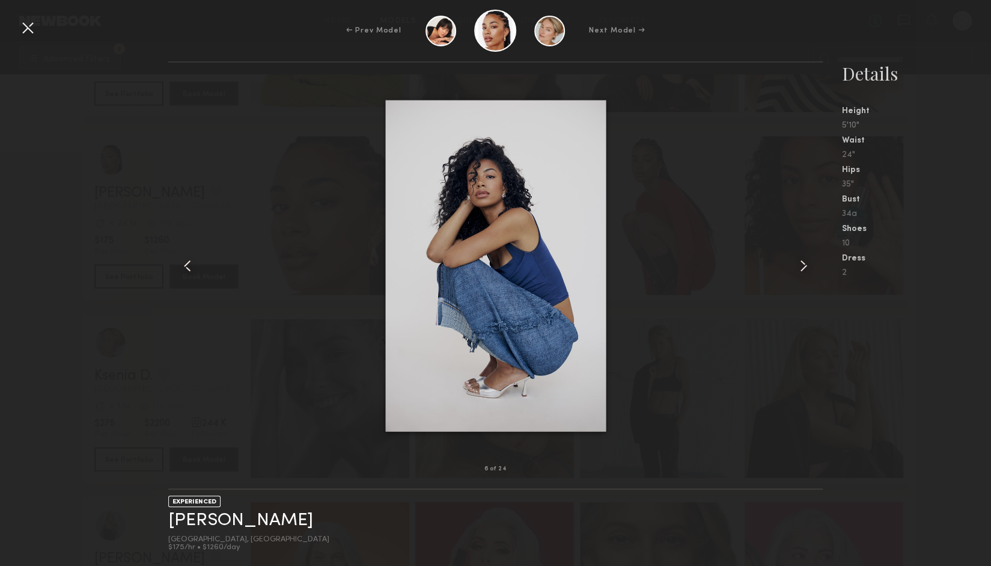
click at [34, 26] on div at bounding box center [27, 27] width 19 height 19
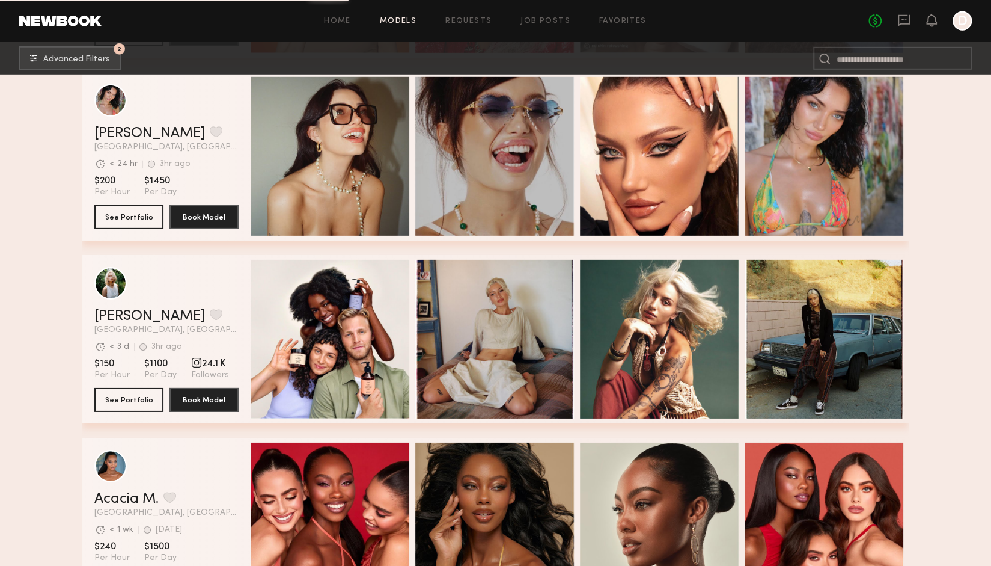
scroll to position [17188, 0]
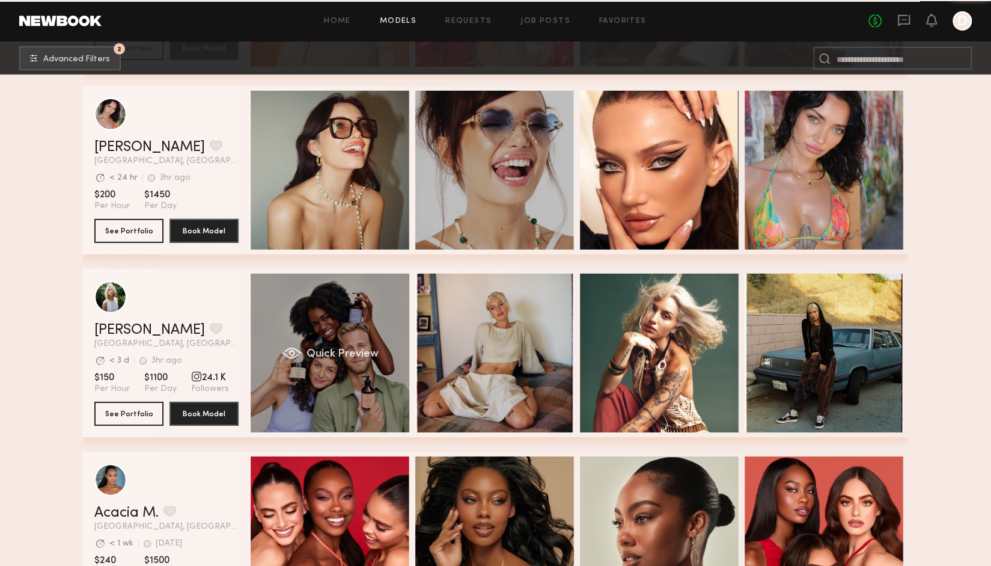
click at [298, 329] on div "Quick Preview" at bounding box center [330, 352] width 159 height 159
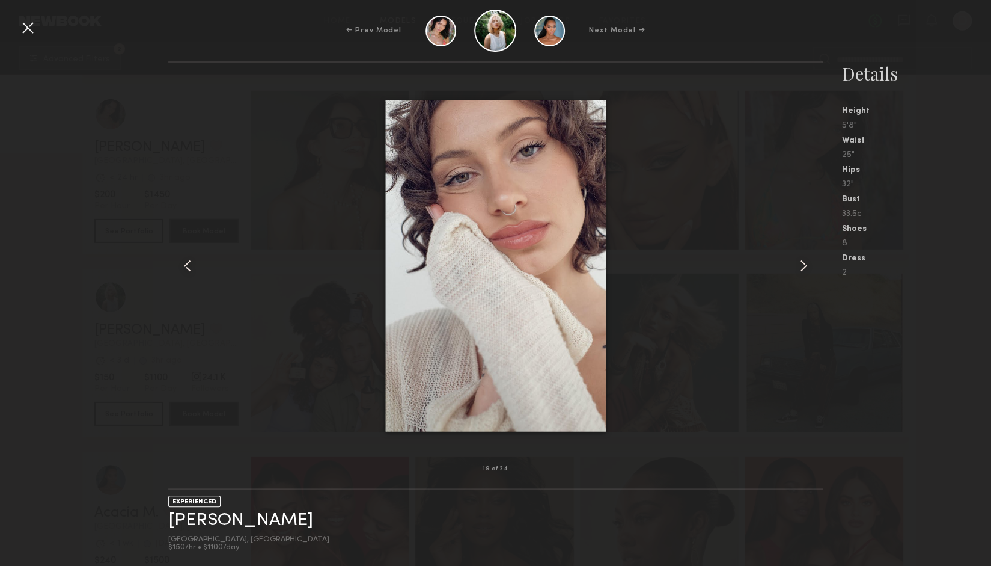
click at [725, 201] on div at bounding box center [495, 266] width 654 height 368
click at [25, 31] on div at bounding box center [27, 27] width 19 height 19
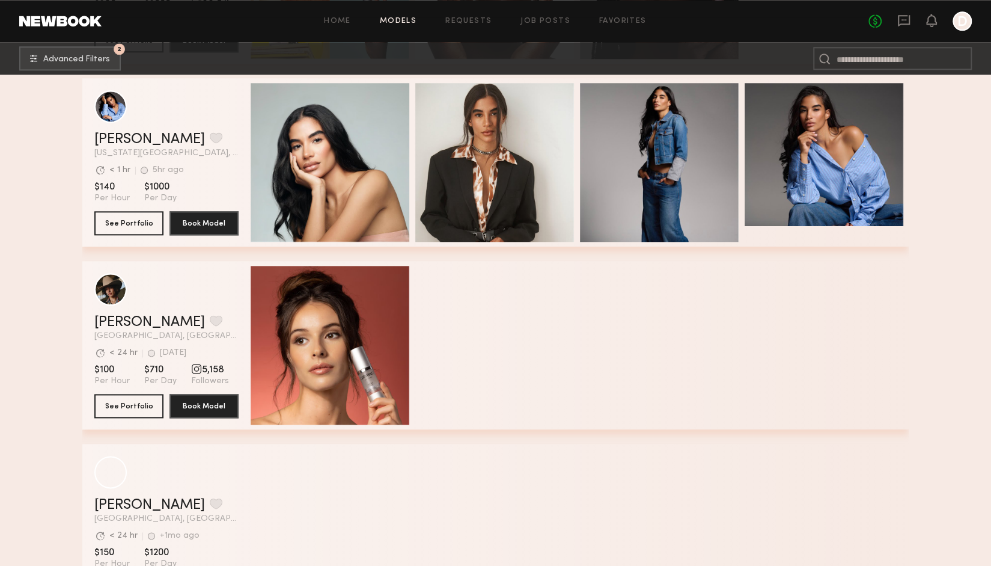
scroll to position [18658, 0]
